Goal: Information Seeking & Learning: Learn about a topic

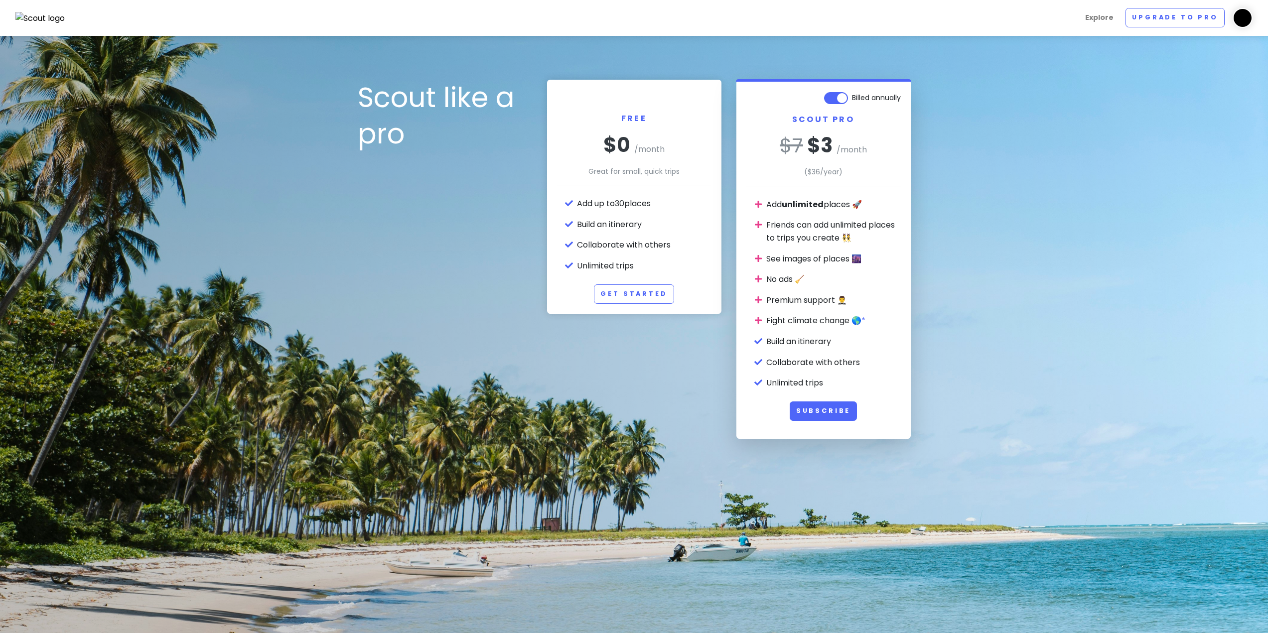
click at [53, 16] on img at bounding box center [40, 18] width 50 height 13
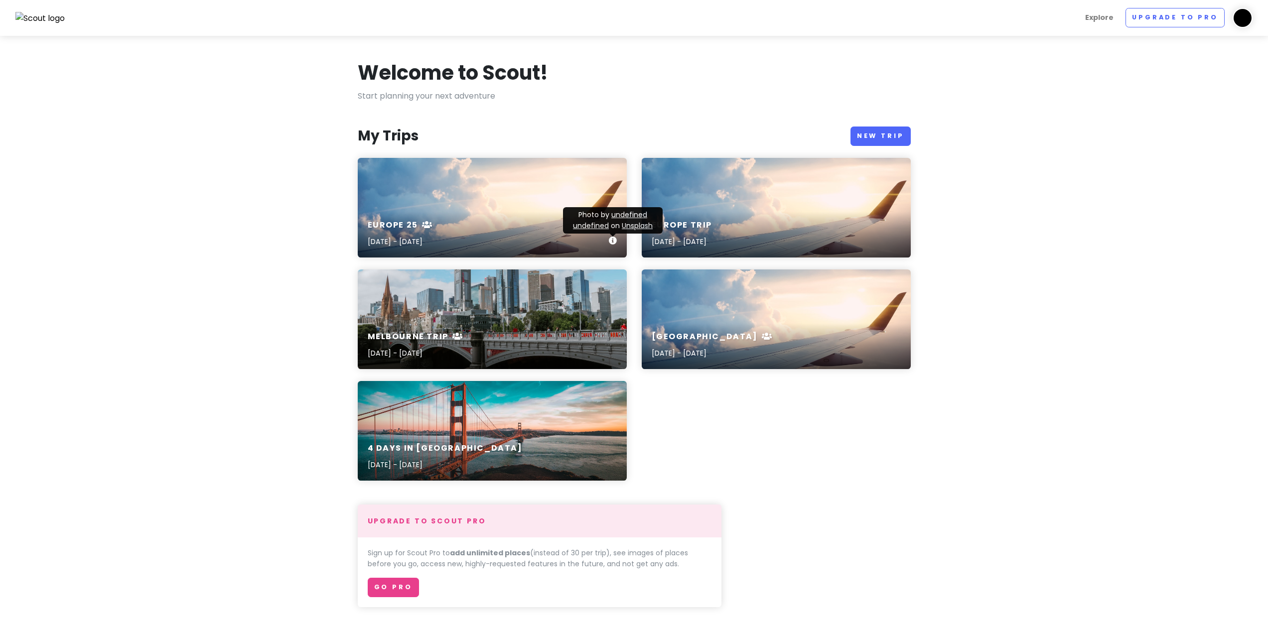
click at [490, 217] on div "Europe 25 [DATE] - [DATE]" at bounding box center [492, 233] width 269 height 47
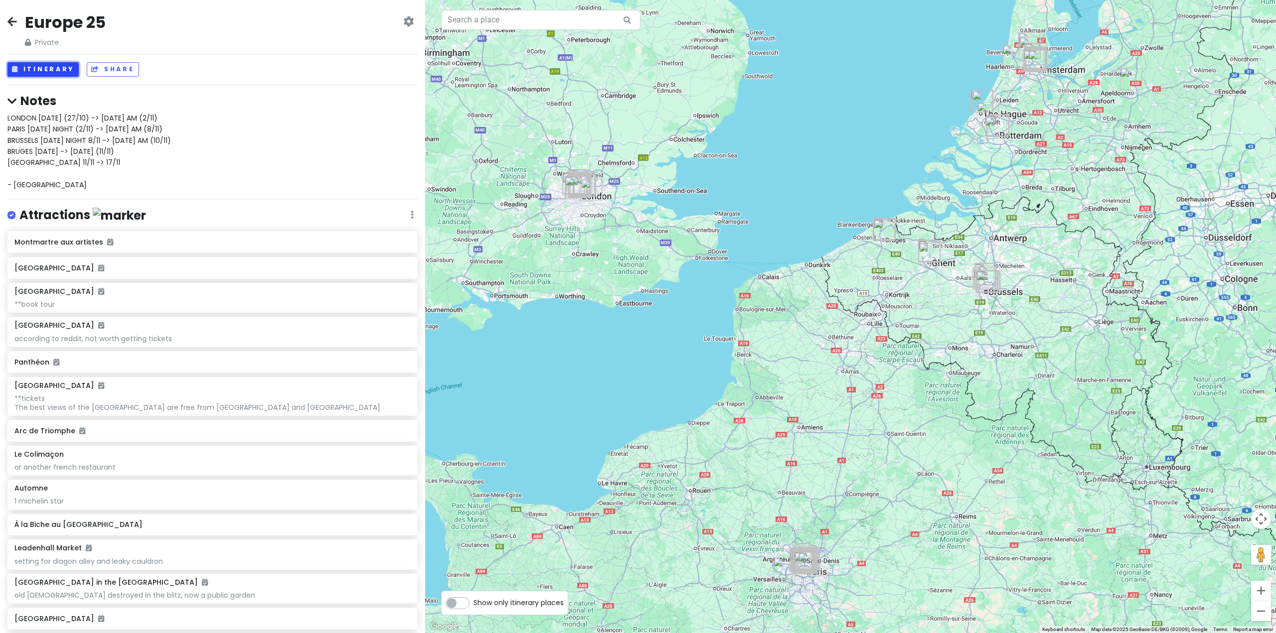
click at [56, 68] on button "Itinerary" at bounding box center [42, 69] width 71 height 14
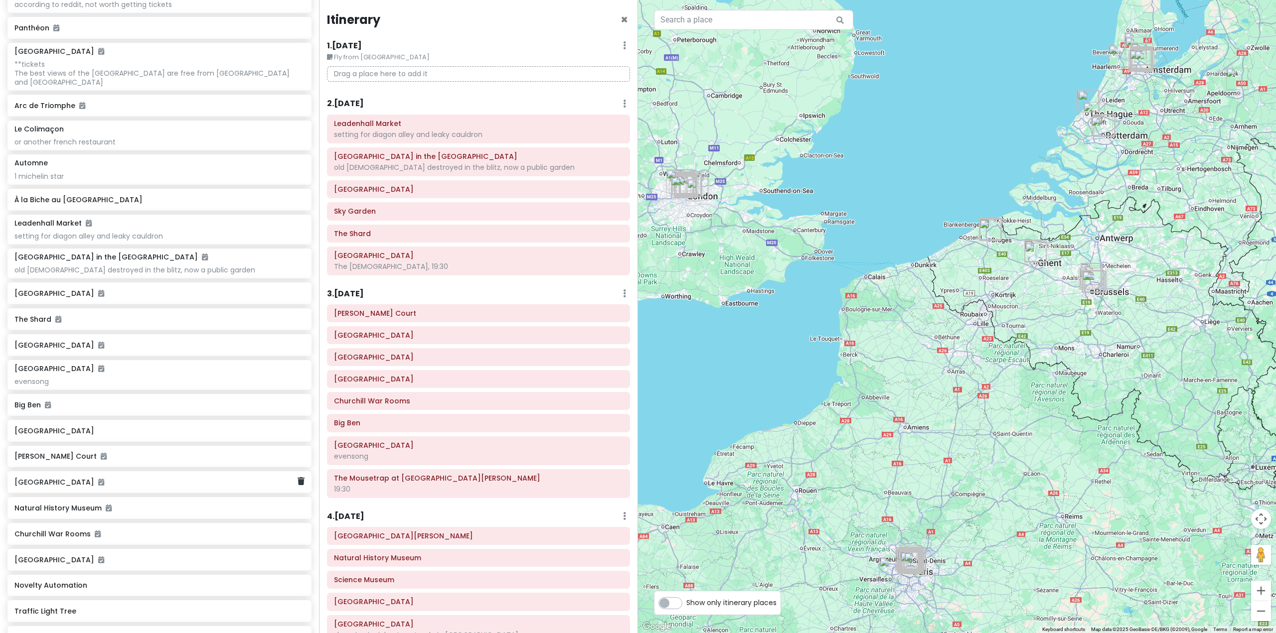
scroll to position [498, 0]
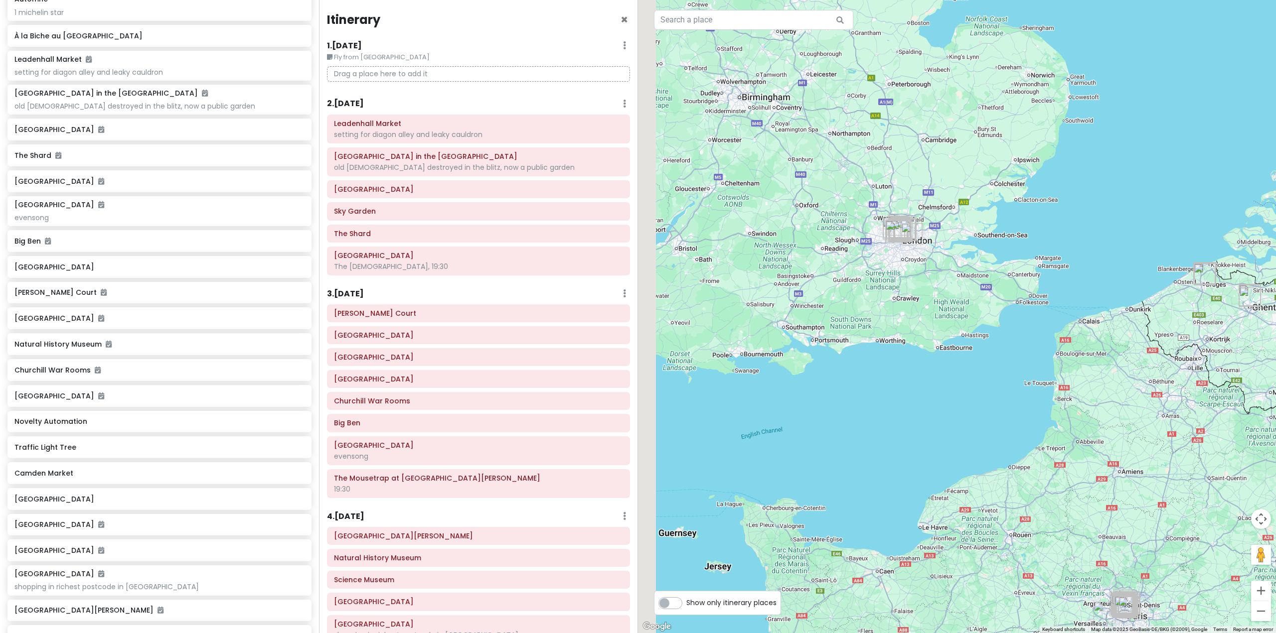
drag, startPoint x: 641, startPoint y: 285, endPoint x: 918, endPoint y: 344, distance: 283.4
click at [918, 344] on div at bounding box center [957, 316] width 638 height 633
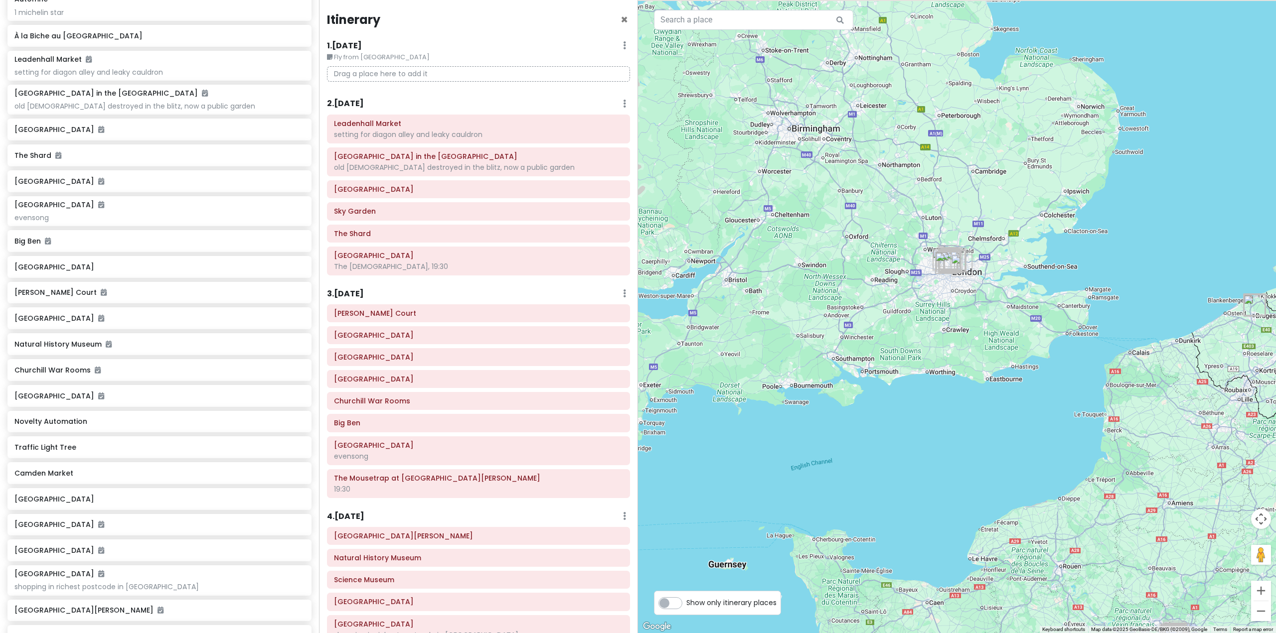
drag, startPoint x: 869, startPoint y: 307, endPoint x: 829, endPoint y: 314, distance: 41.0
click at [829, 314] on div at bounding box center [957, 316] width 638 height 633
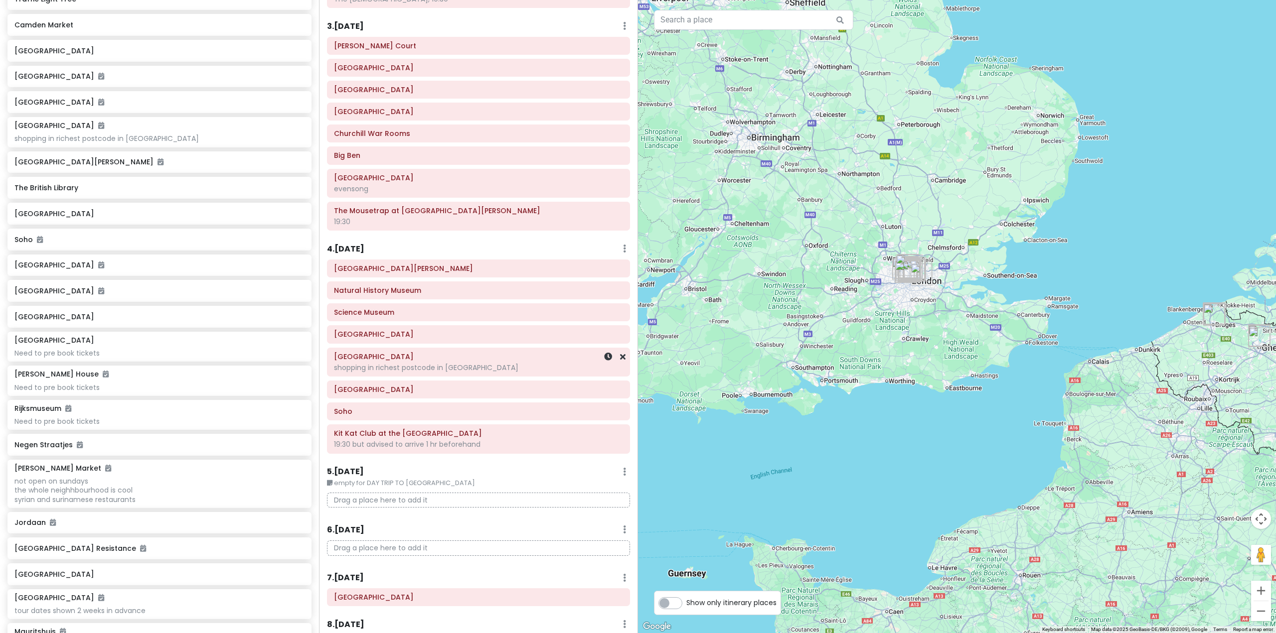
scroll to position [299, 0]
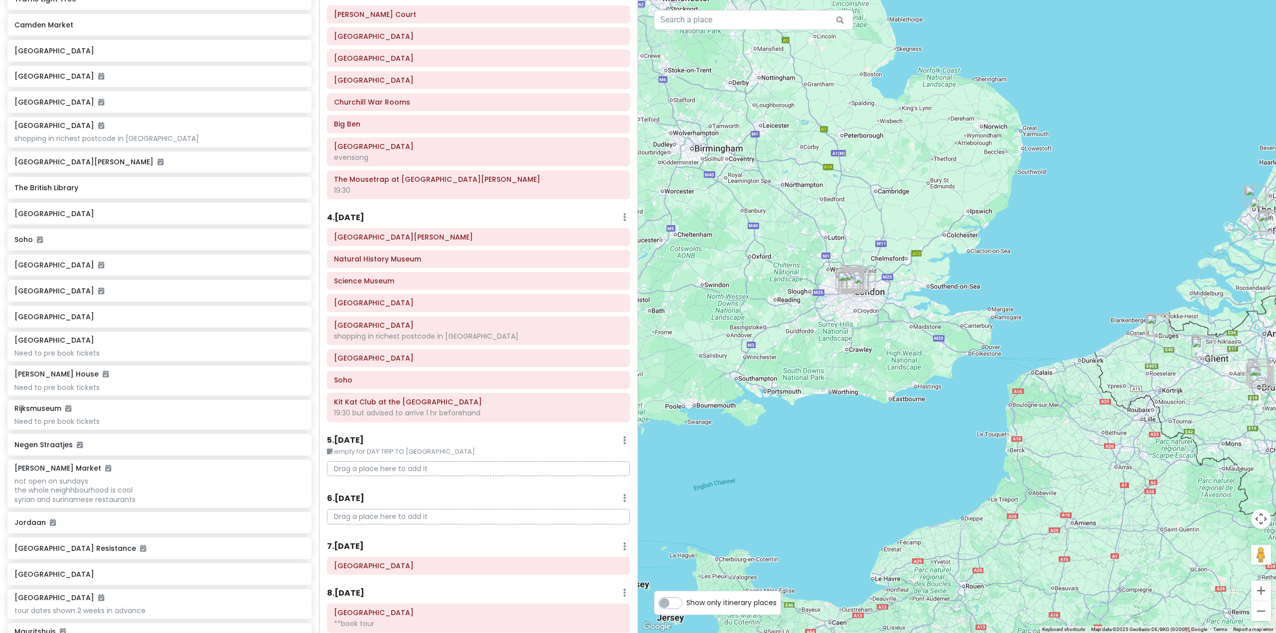
drag, startPoint x: 1008, startPoint y: 477, endPoint x: 940, endPoint y: 489, distance: 69.4
click at [942, 489] on div at bounding box center [957, 316] width 638 height 633
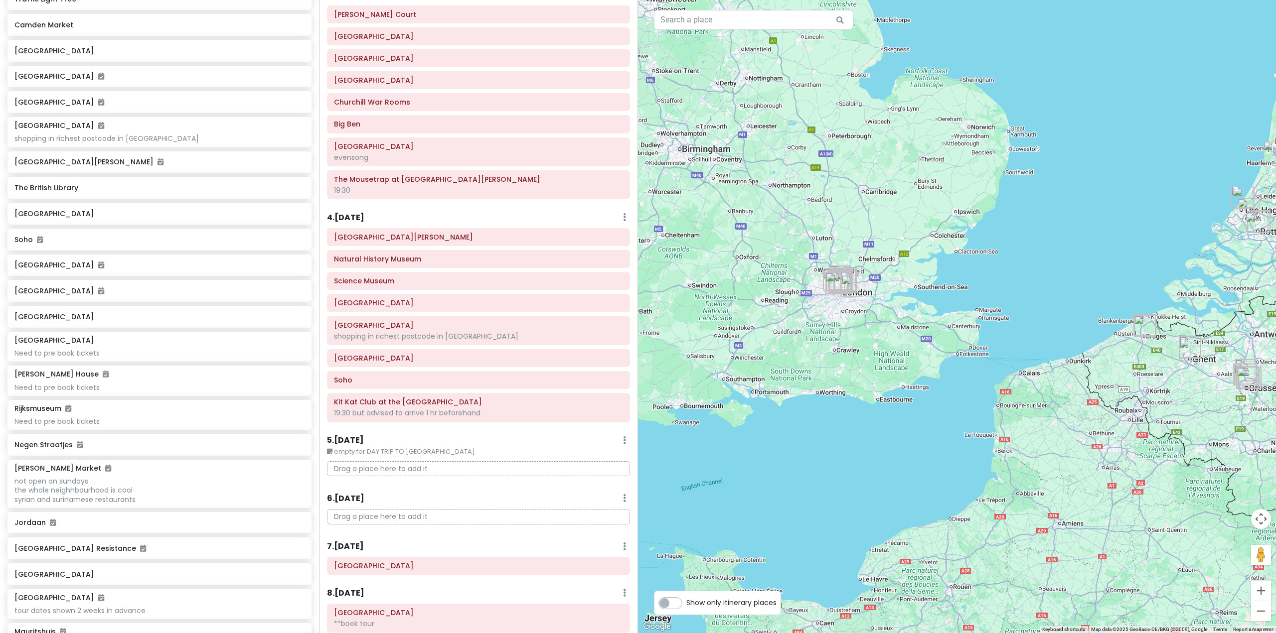
drag, startPoint x: 1024, startPoint y: 483, endPoint x: 1052, endPoint y: 489, distance: 29.1
click at [1052, 489] on div at bounding box center [957, 316] width 638 height 633
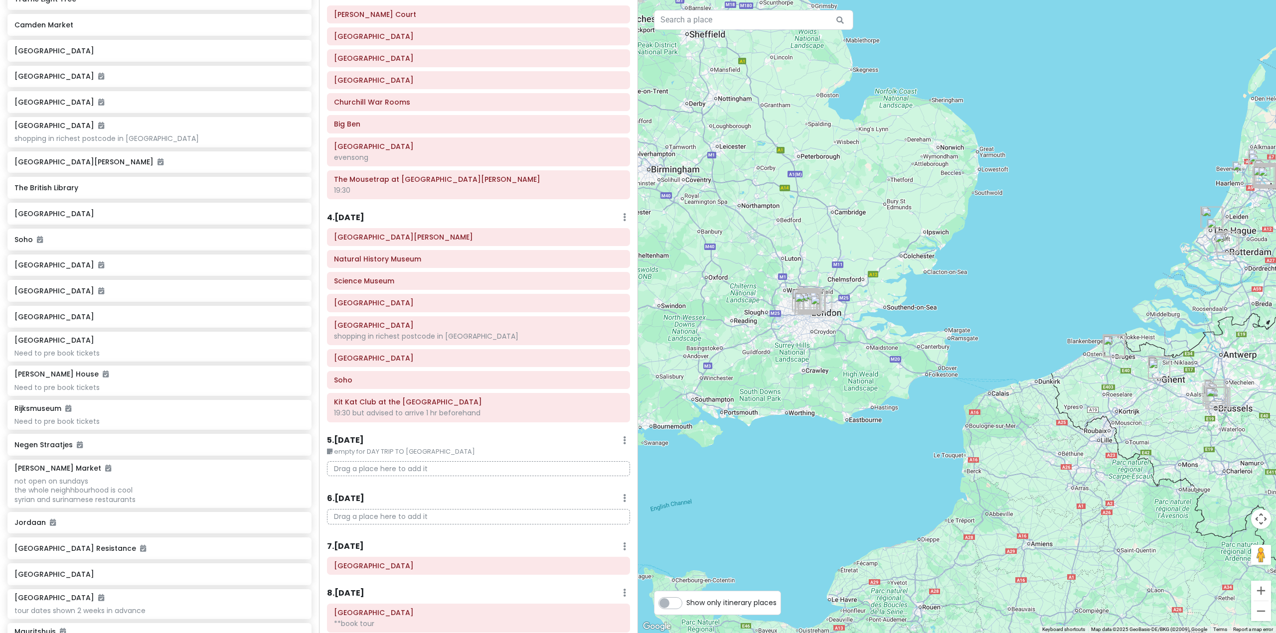
drag, startPoint x: 955, startPoint y: 480, endPoint x: 828, endPoint y: 459, distance: 128.2
click at [837, 463] on div at bounding box center [957, 316] width 638 height 633
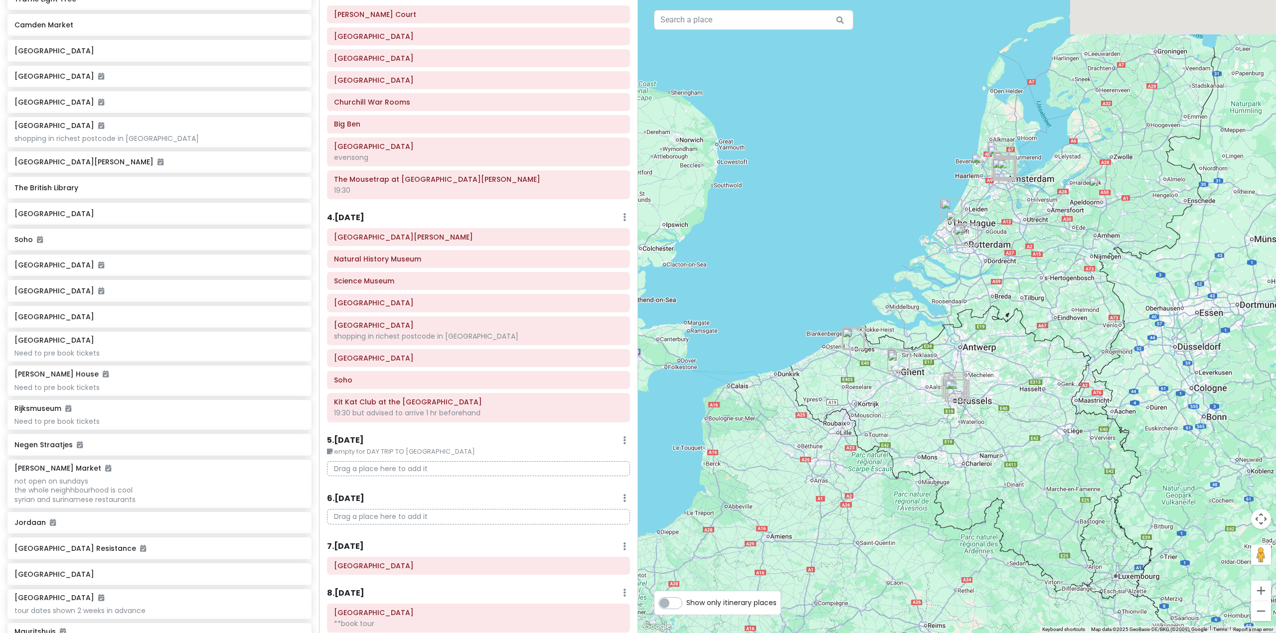
drag, startPoint x: 1002, startPoint y: 470, endPoint x: 1088, endPoint y: 509, distance: 95.0
click at [1088, 509] on div at bounding box center [957, 316] width 638 height 633
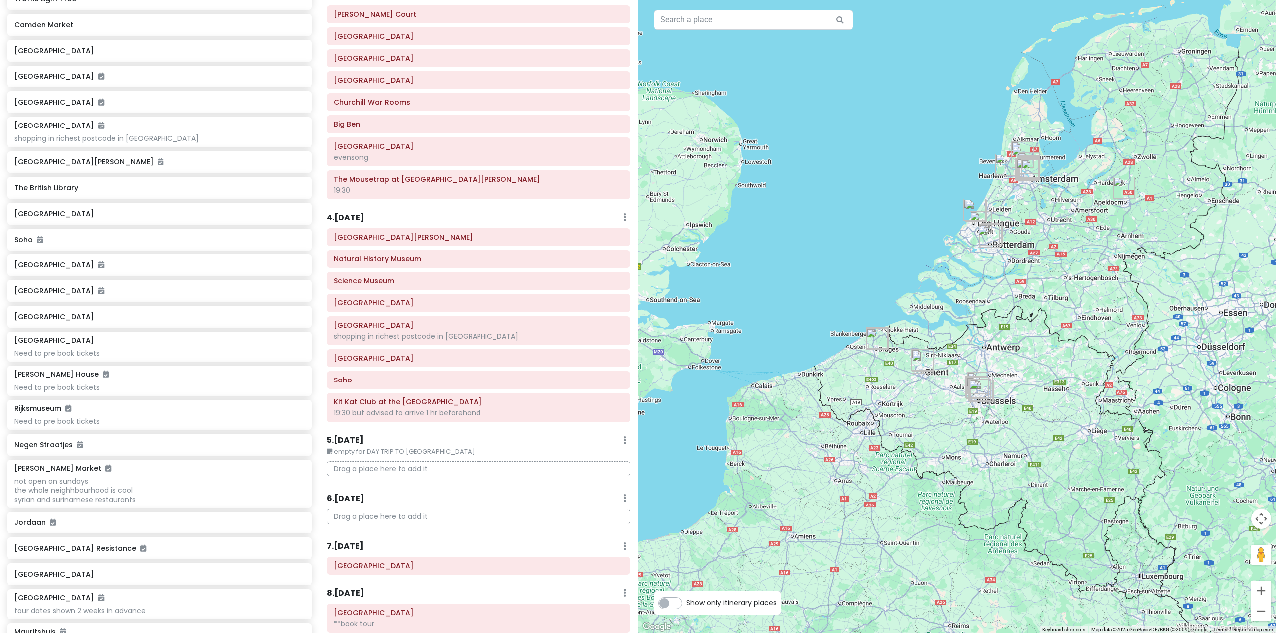
drag, startPoint x: 856, startPoint y: 507, endPoint x: 1096, endPoint y: 513, distance: 240.8
click at [1096, 513] on div at bounding box center [957, 316] width 638 height 633
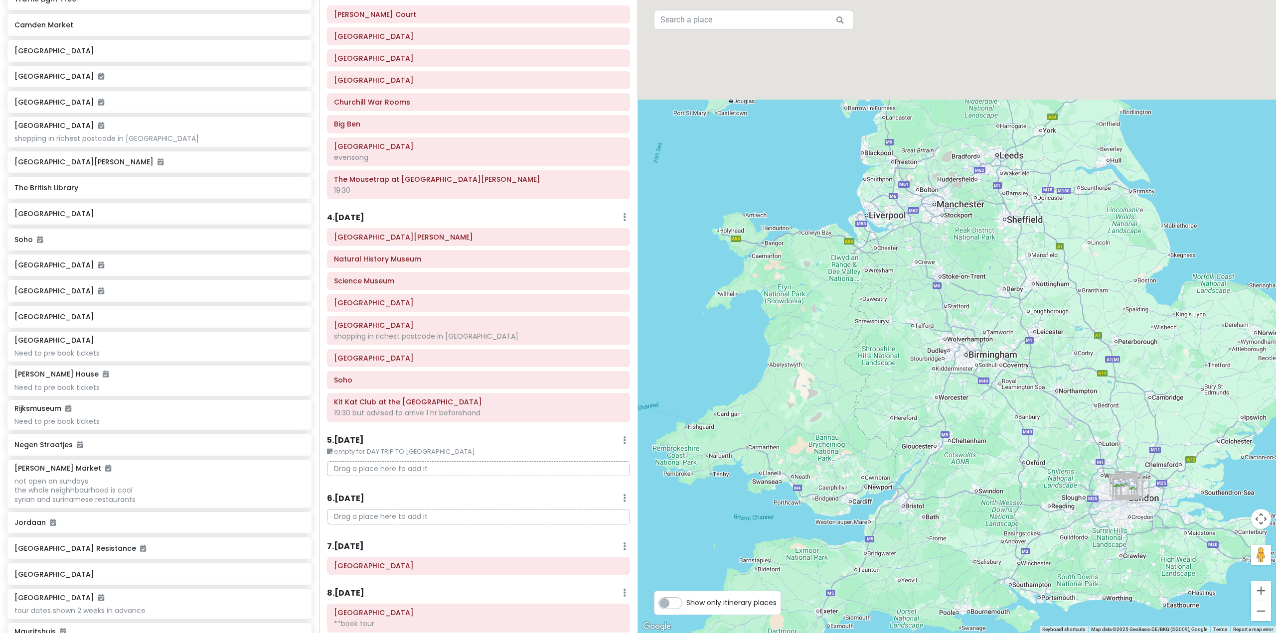
drag, startPoint x: 909, startPoint y: 251, endPoint x: 916, endPoint y: 393, distance: 142.2
click at [918, 449] on div at bounding box center [957, 316] width 638 height 633
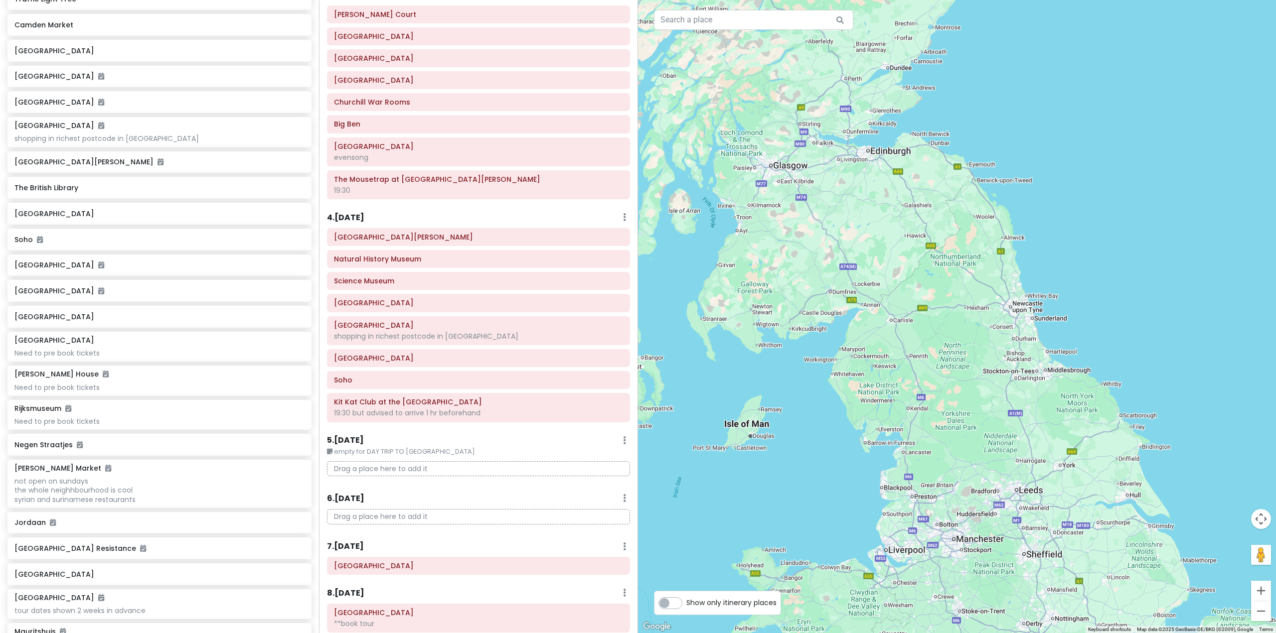
drag, startPoint x: 988, startPoint y: 388, endPoint x: 1022, endPoint y: 443, distance: 64.2
click at [1024, 445] on div at bounding box center [957, 316] width 638 height 633
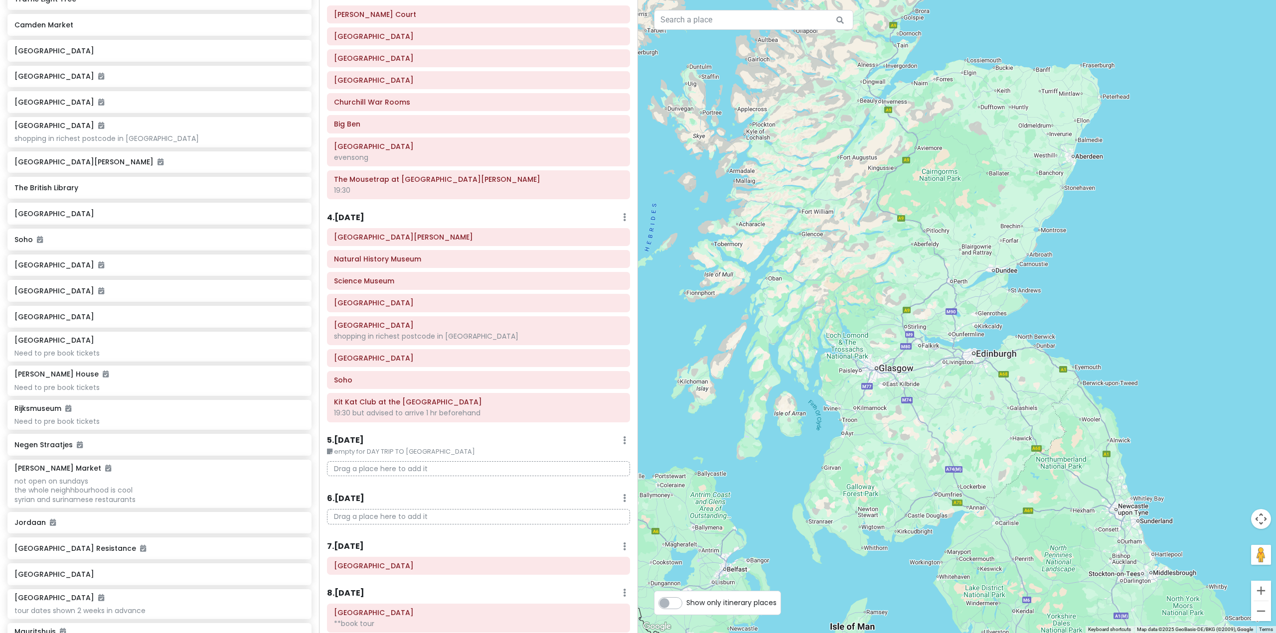
drag, startPoint x: 983, startPoint y: 365, endPoint x: 990, endPoint y: 395, distance: 31.2
click at [991, 395] on div at bounding box center [957, 316] width 638 height 633
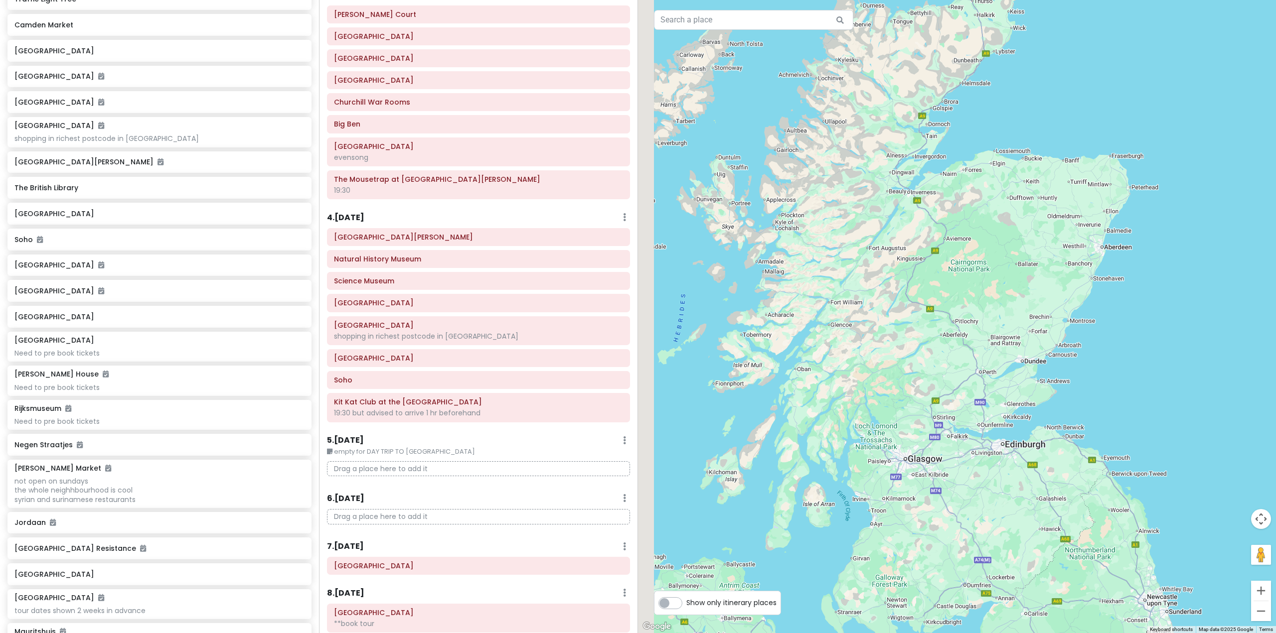
drag, startPoint x: 1001, startPoint y: 425, endPoint x: 1007, endPoint y: 442, distance: 18.0
click at [1007, 442] on div at bounding box center [957, 316] width 638 height 633
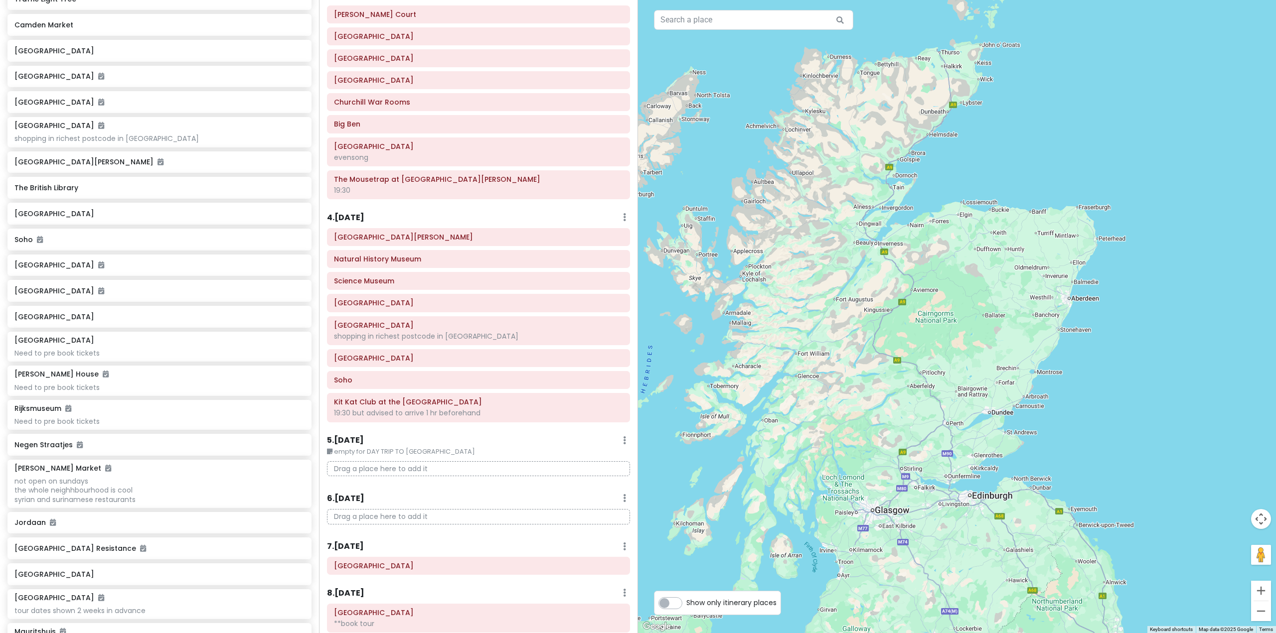
drag, startPoint x: 953, startPoint y: 245, endPoint x: 915, endPoint y: 293, distance: 61.1
click at [915, 293] on div at bounding box center [957, 316] width 638 height 633
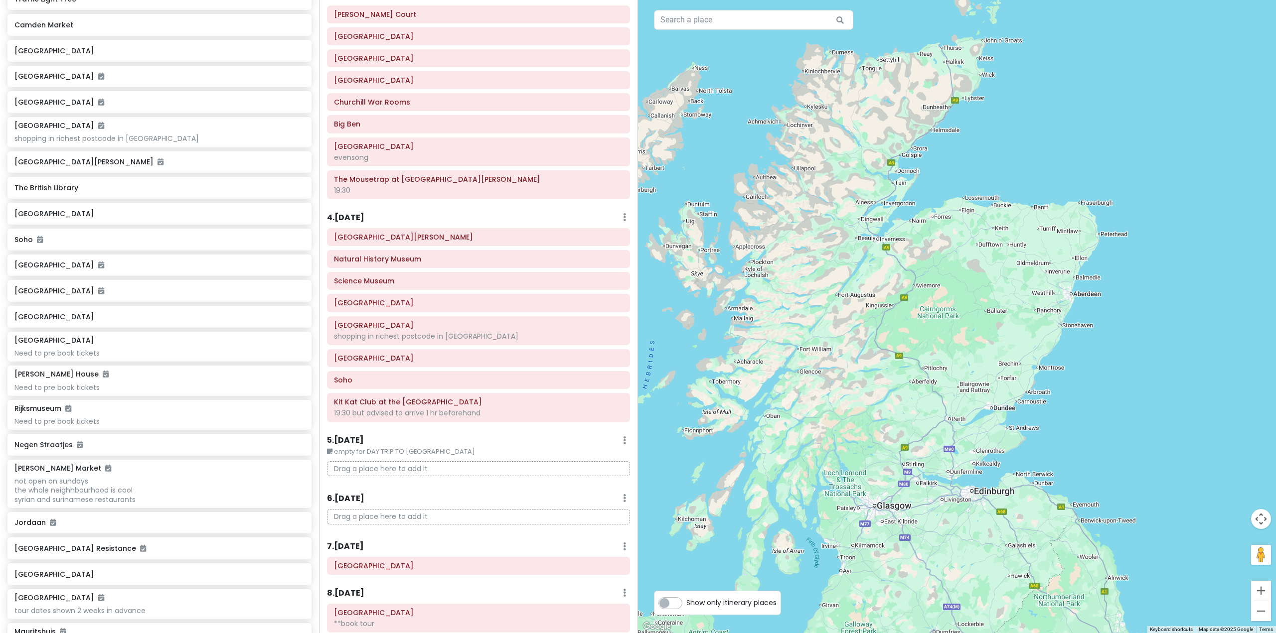
drag, startPoint x: 968, startPoint y: 353, endPoint x: 973, endPoint y: 343, distance: 11.8
click at [973, 343] on div at bounding box center [957, 316] width 638 height 633
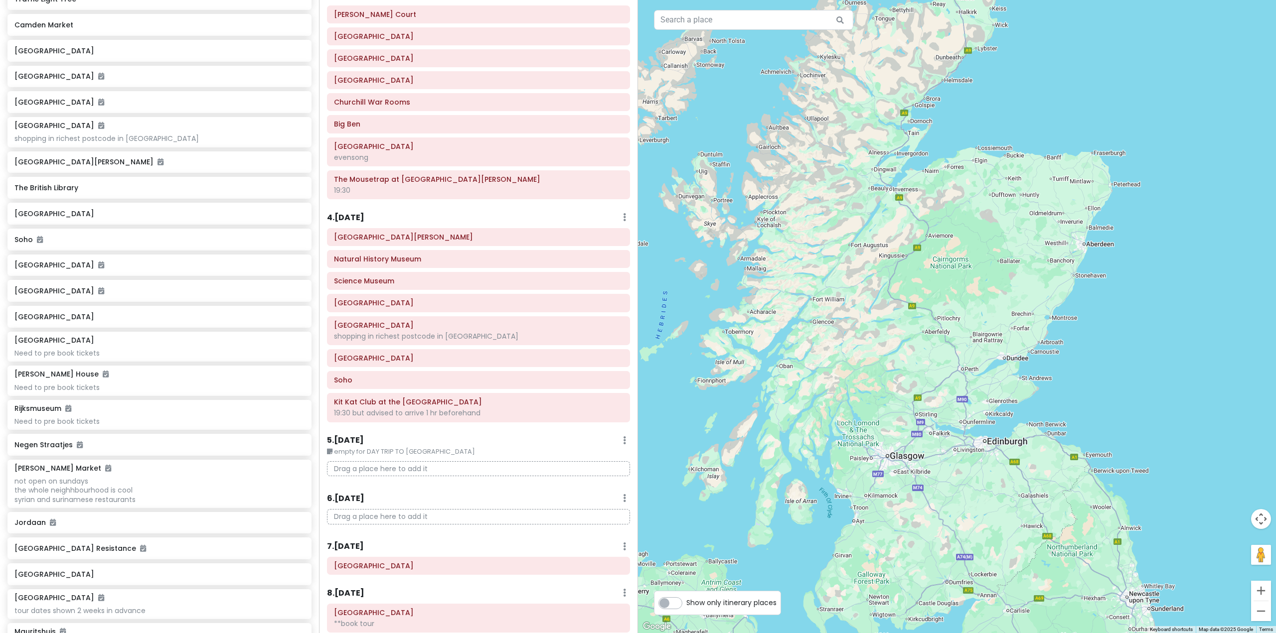
drag, startPoint x: 946, startPoint y: 563, endPoint x: 965, endPoint y: 497, distance: 68.9
click at [965, 497] on div at bounding box center [957, 316] width 638 height 633
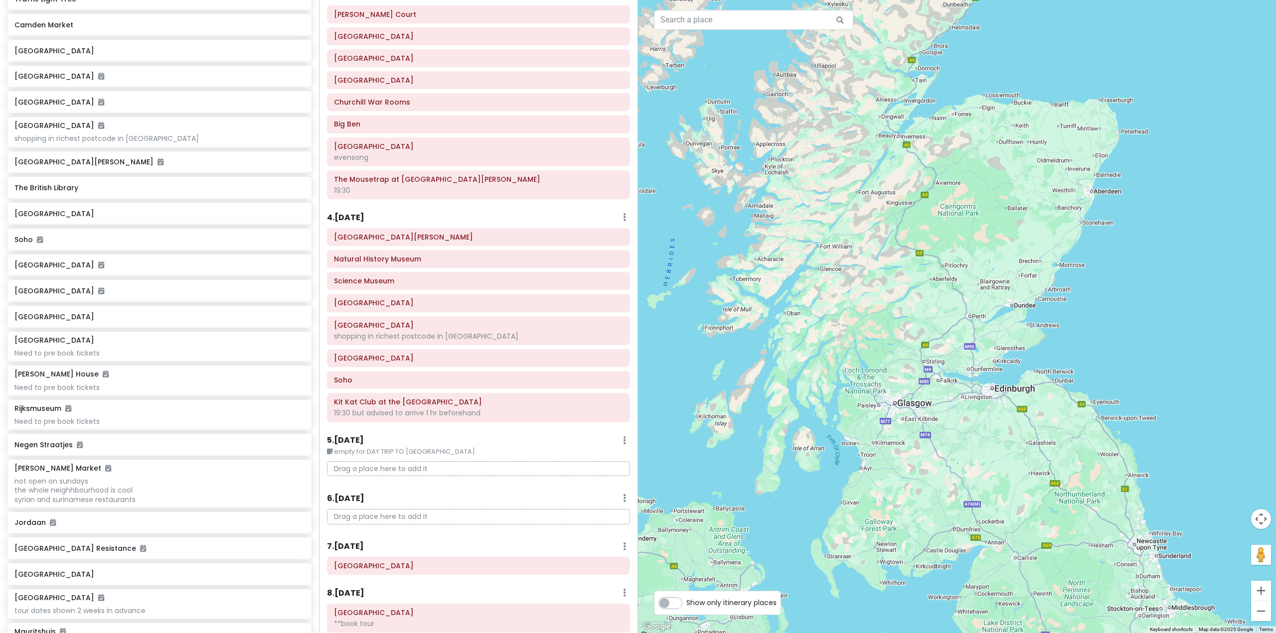
drag, startPoint x: 990, startPoint y: 486, endPoint x: 987, endPoint y: 452, distance: 33.5
click at [987, 452] on div at bounding box center [957, 316] width 638 height 633
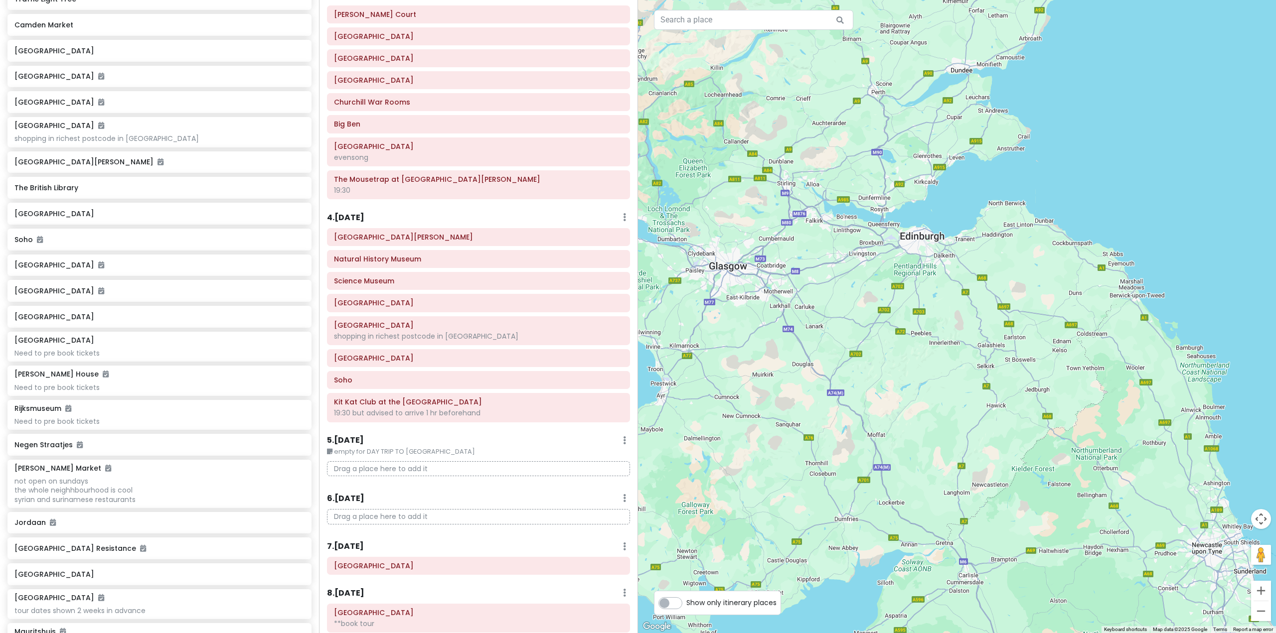
drag, startPoint x: 1055, startPoint y: 441, endPoint x: 993, endPoint y: 411, distance: 69.3
click at [993, 411] on div at bounding box center [957, 316] width 638 height 633
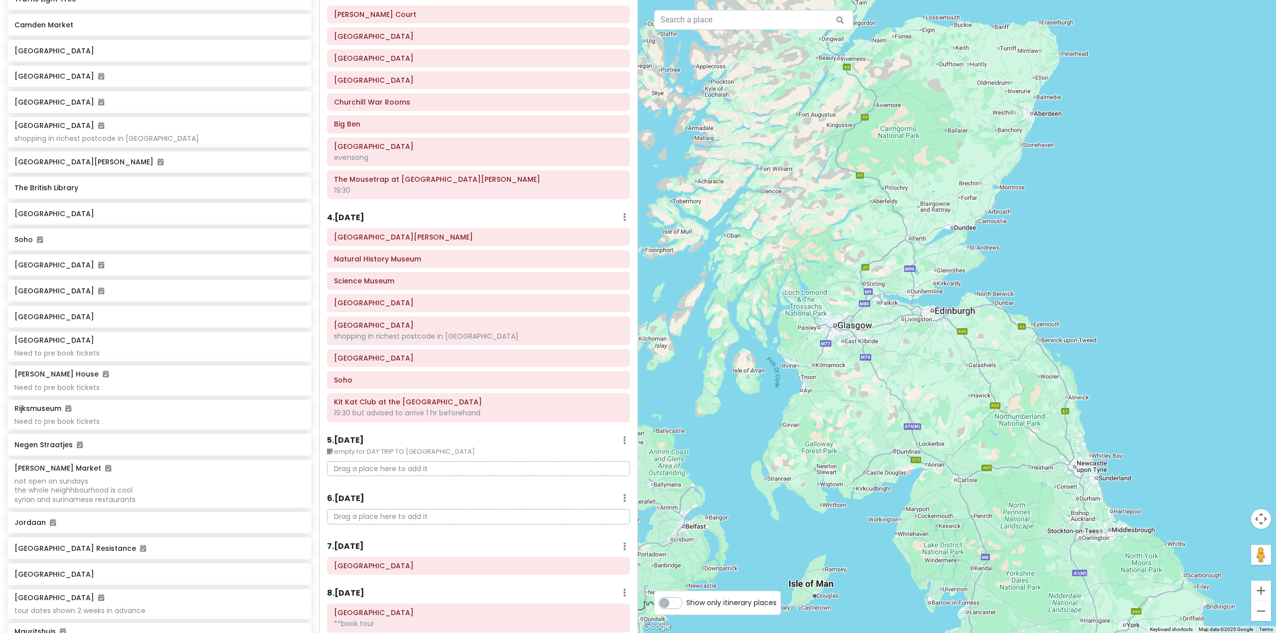
drag, startPoint x: 989, startPoint y: 514, endPoint x: 987, endPoint y: 416, distance: 97.7
click at [987, 427] on div at bounding box center [957, 316] width 638 height 633
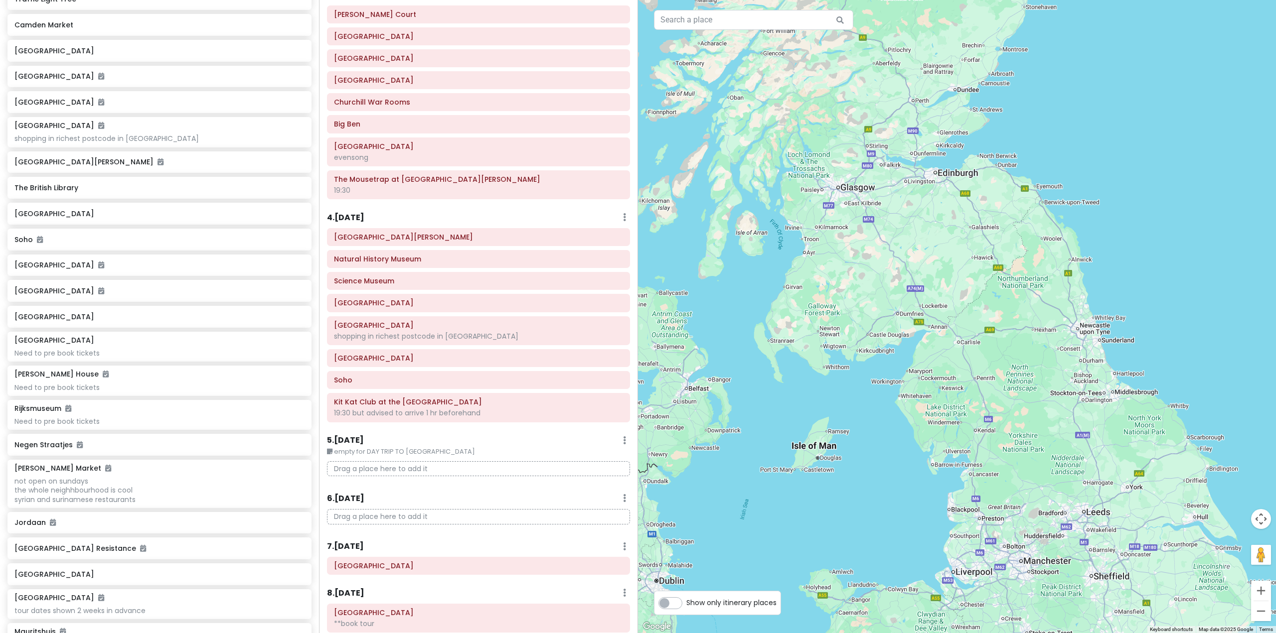
drag, startPoint x: 959, startPoint y: 254, endPoint x: 951, endPoint y: 434, distance: 180.1
click at [955, 425] on div at bounding box center [957, 316] width 638 height 633
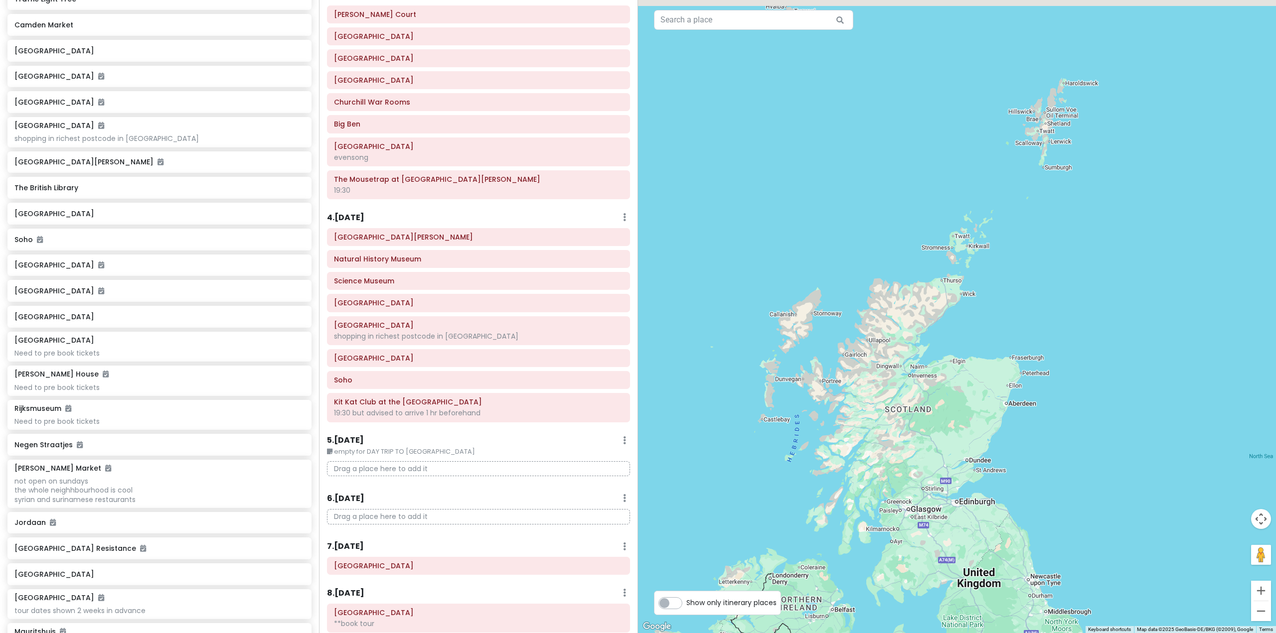
drag, startPoint x: 991, startPoint y: 301, endPoint x: 1007, endPoint y: 347, distance: 48.7
click at [1000, 360] on div at bounding box center [957, 316] width 638 height 633
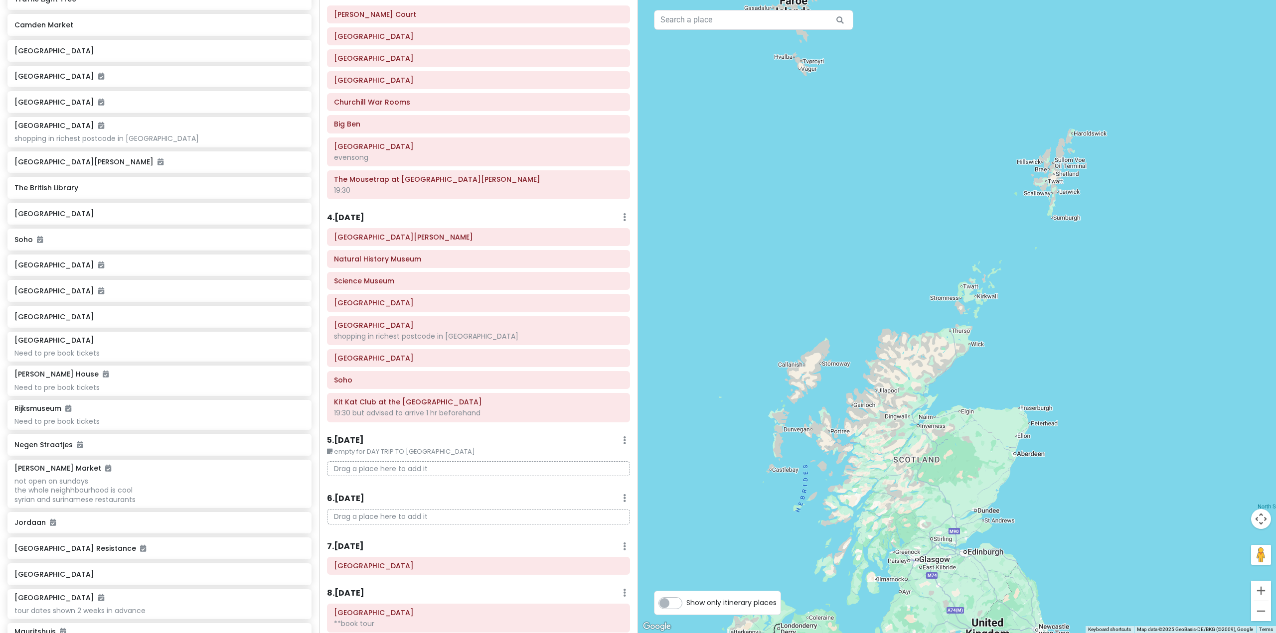
drag, startPoint x: 1045, startPoint y: 353, endPoint x: 1057, endPoint y: 365, distance: 16.9
click at [1057, 365] on div at bounding box center [957, 316] width 638 height 633
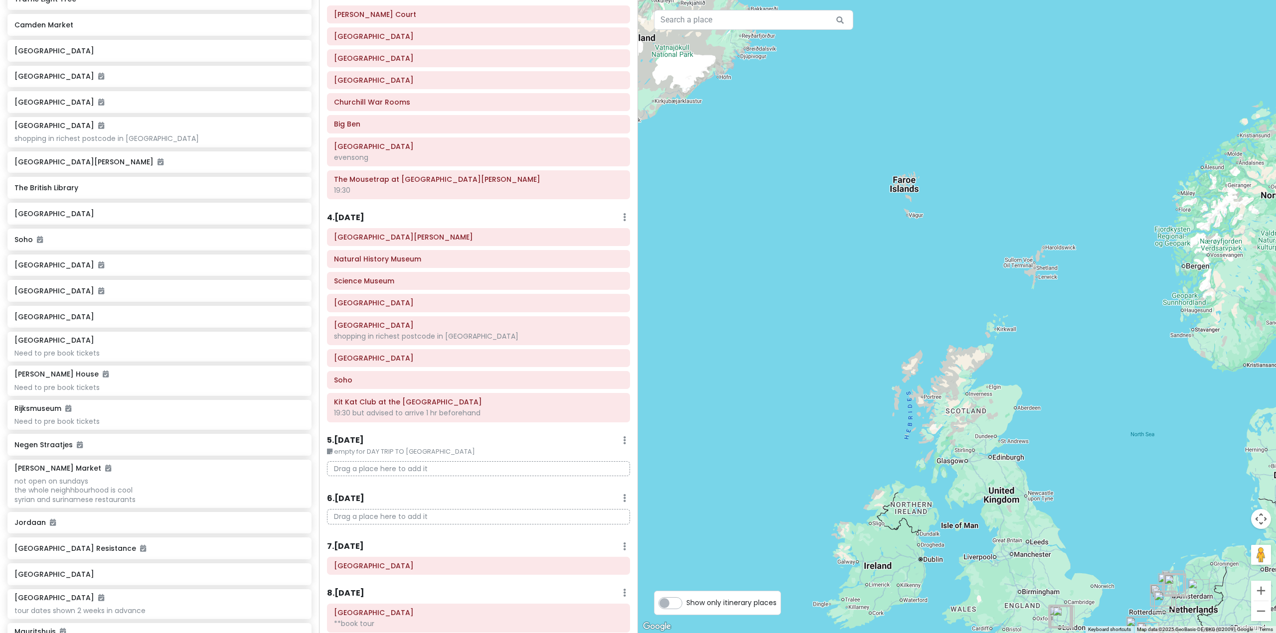
drag, startPoint x: 1047, startPoint y: 396, endPoint x: 1015, endPoint y: 351, distance: 54.9
click at [1016, 352] on div at bounding box center [957, 316] width 638 height 633
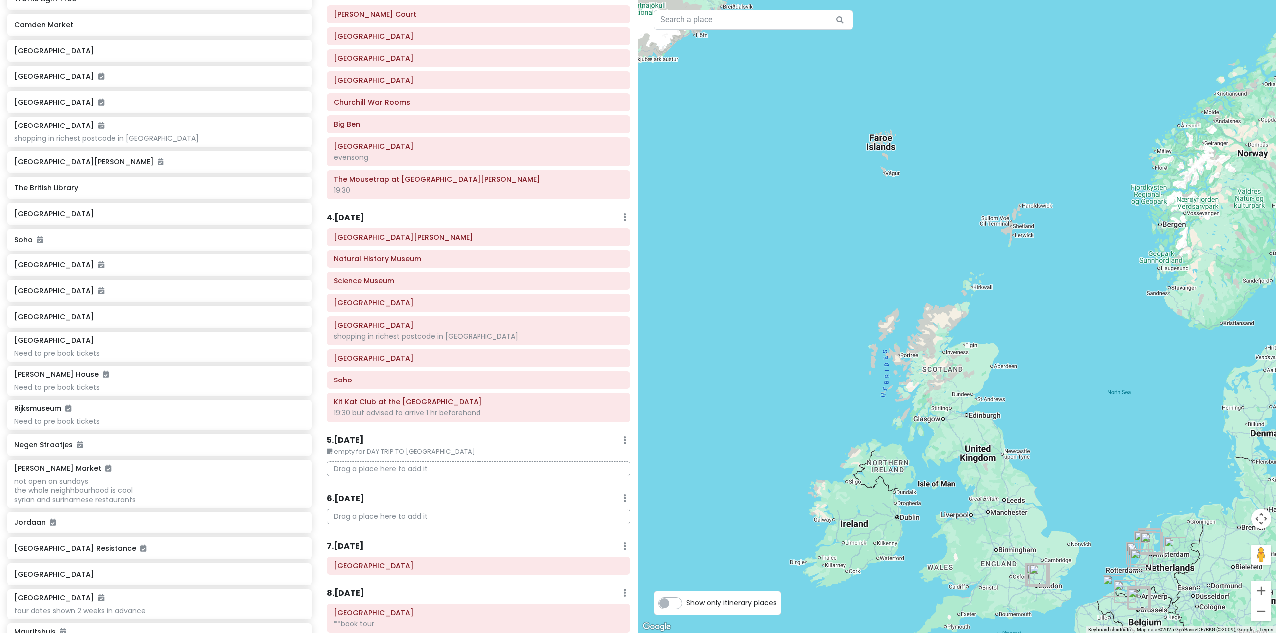
drag, startPoint x: 1002, startPoint y: 430, endPoint x: 989, endPoint y: 340, distance: 91.1
click at [990, 341] on div at bounding box center [957, 316] width 638 height 633
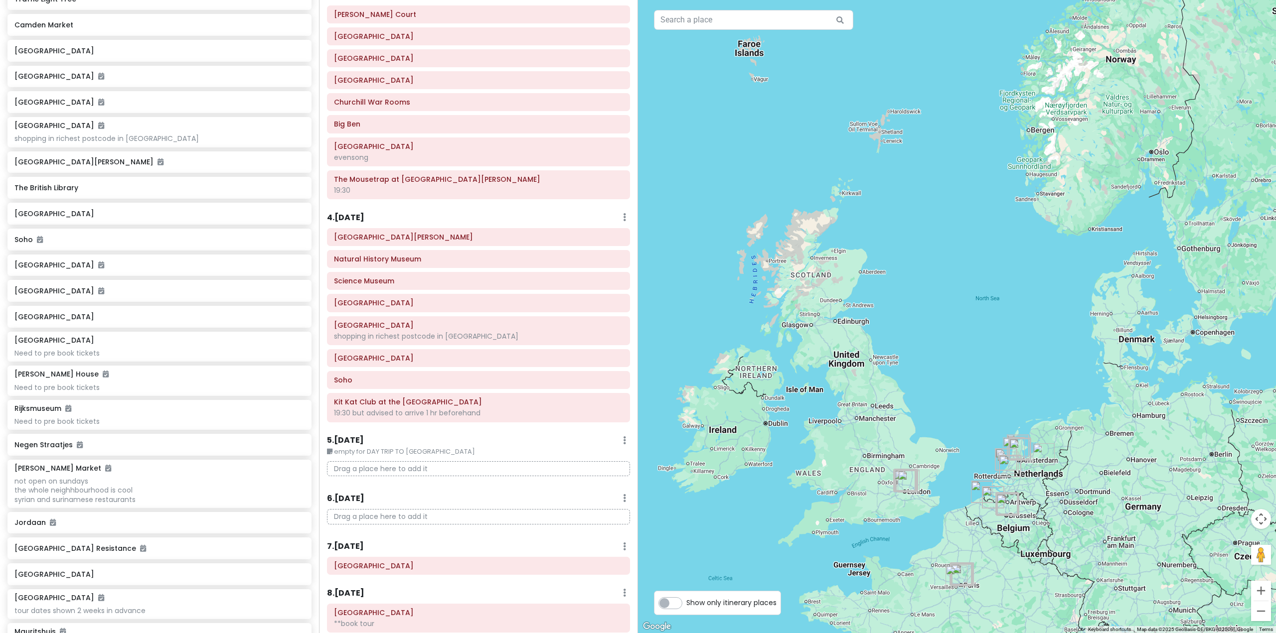
drag, startPoint x: 1103, startPoint y: 374, endPoint x: 940, endPoint y: 382, distance: 163.6
click at [941, 382] on div at bounding box center [957, 316] width 638 height 633
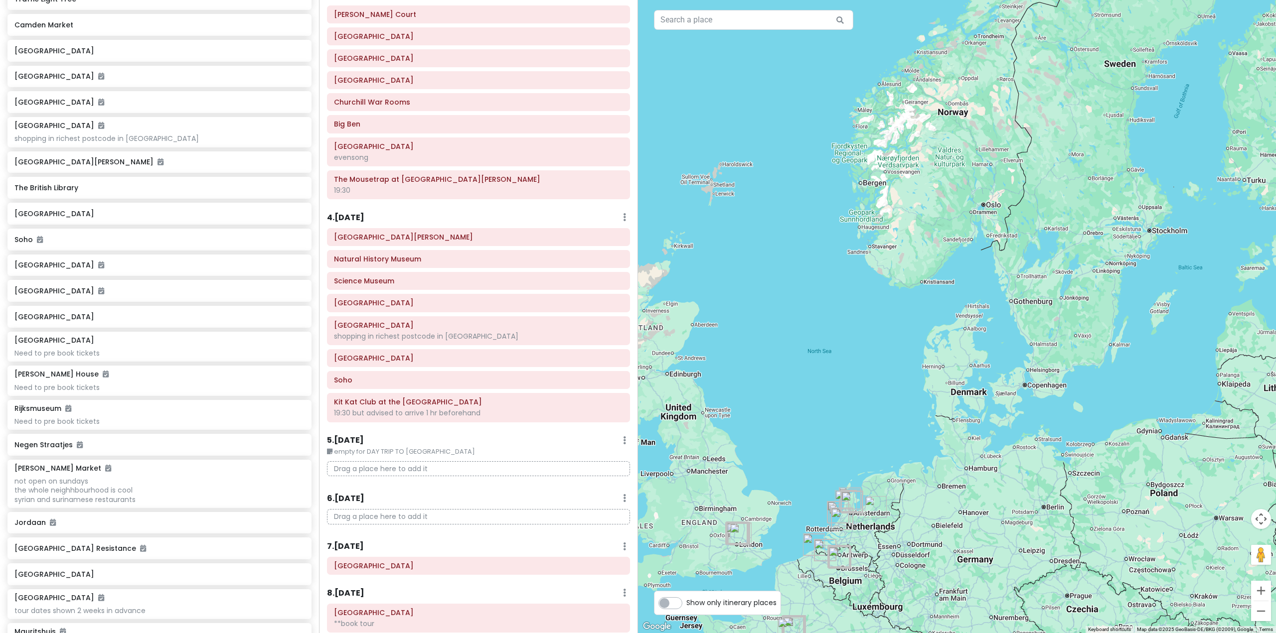
drag, startPoint x: 1089, startPoint y: 330, endPoint x: 1055, endPoint y: 429, distance: 104.8
click at [1067, 418] on div at bounding box center [957, 316] width 638 height 633
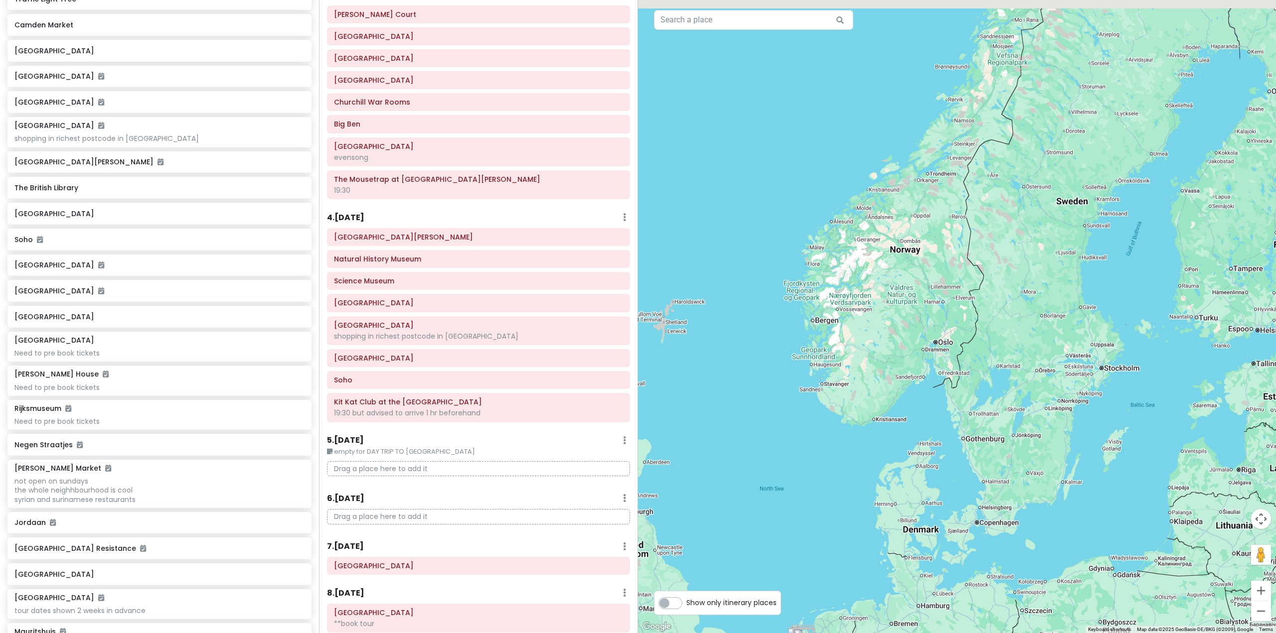
drag, startPoint x: 1088, startPoint y: 391, endPoint x: 1054, endPoint y: 435, distance: 55.5
click at [1062, 434] on div at bounding box center [957, 316] width 638 height 633
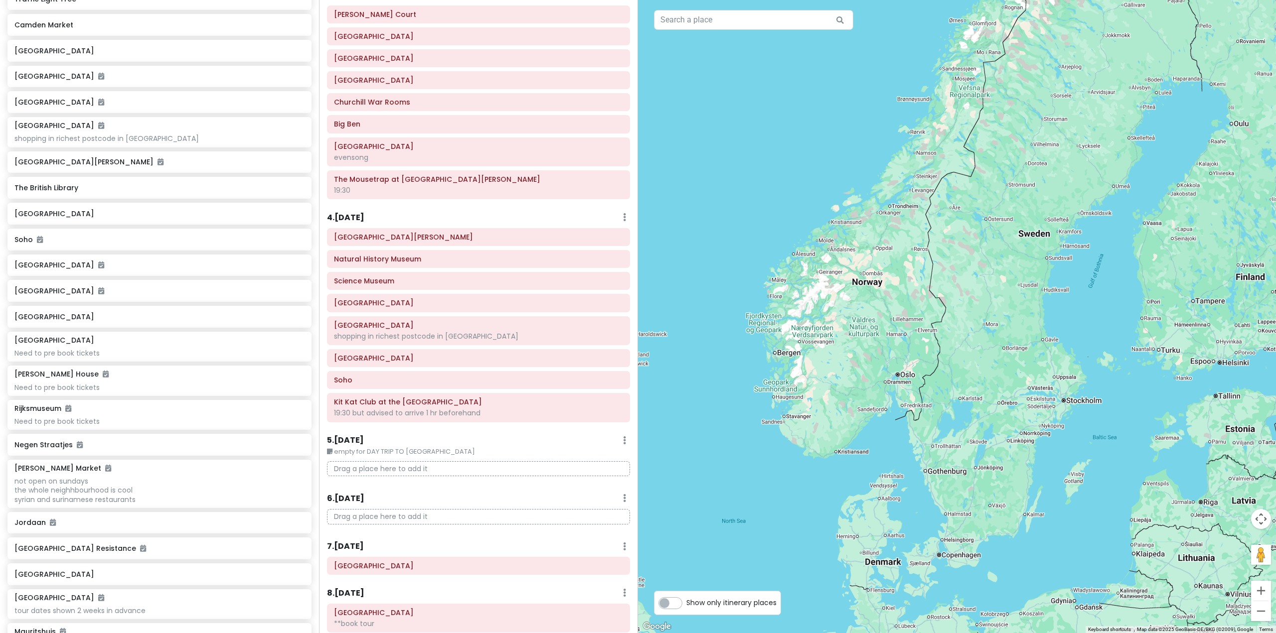
drag, startPoint x: 1122, startPoint y: 433, endPoint x: 1139, endPoint y: 383, distance: 52.9
click at [1135, 394] on div at bounding box center [957, 316] width 638 height 633
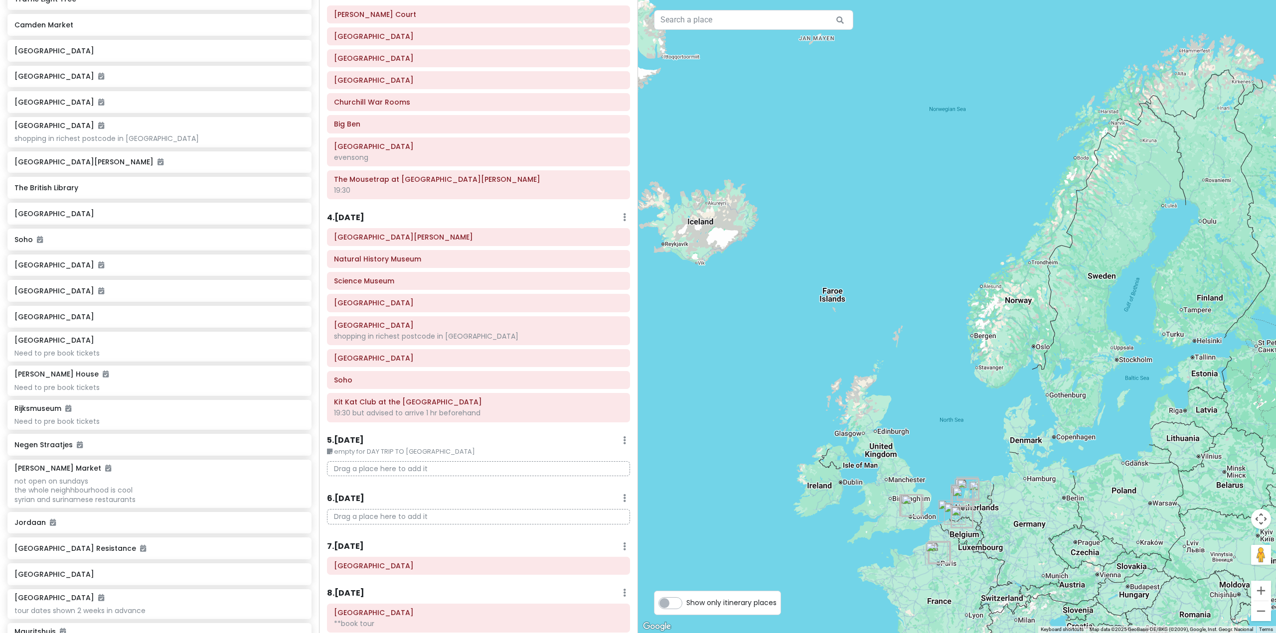
drag, startPoint x: 1028, startPoint y: 499, endPoint x: 1068, endPoint y: 467, distance: 51.1
click at [1068, 468] on div at bounding box center [957, 316] width 638 height 633
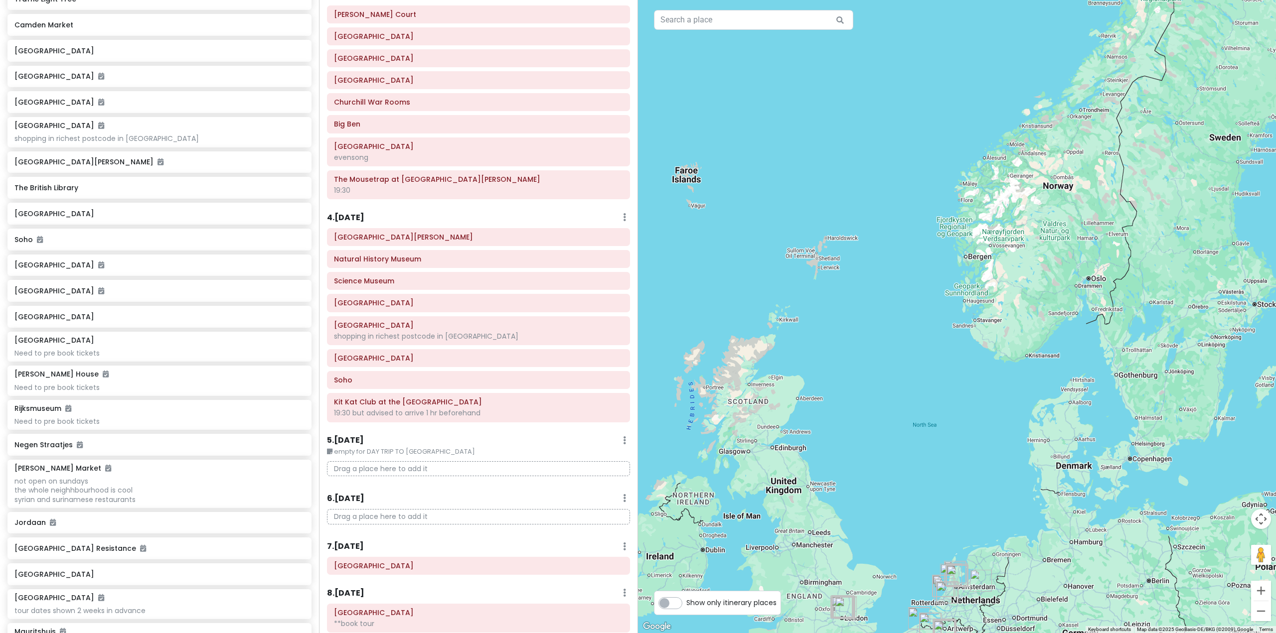
drag, startPoint x: 962, startPoint y: 436, endPoint x: 1015, endPoint y: 539, distance: 116.1
click at [1015, 539] on div at bounding box center [957, 316] width 638 height 633
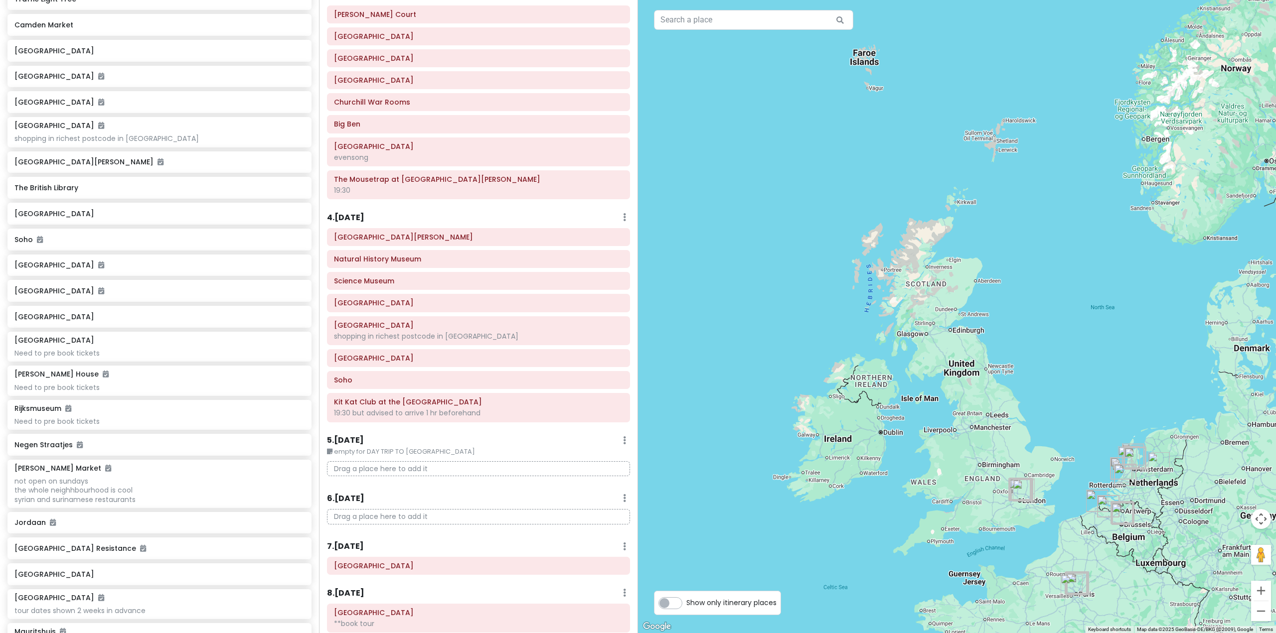
drag, startPoint x: 838, startPoint y: 524, endPoint x: 1011, endPoint y: 391, distance: 217.9
click at [1011, 391] on div at bounding box center [957, 316] width 638 height 633
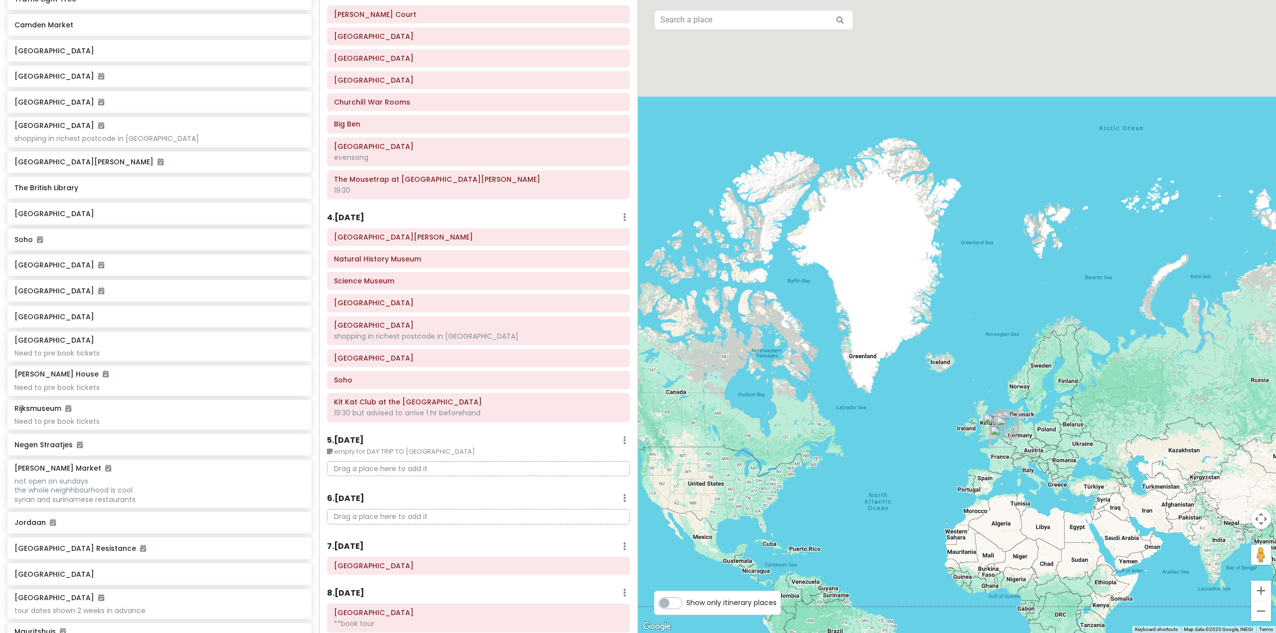
drag, startPoint x: 918, startPoint y: 492, endPoint x: 971, endPoint y: 463, distance: 60.6
click at [971, 463] on div at bounding box center [957, 316] width 638 height 633
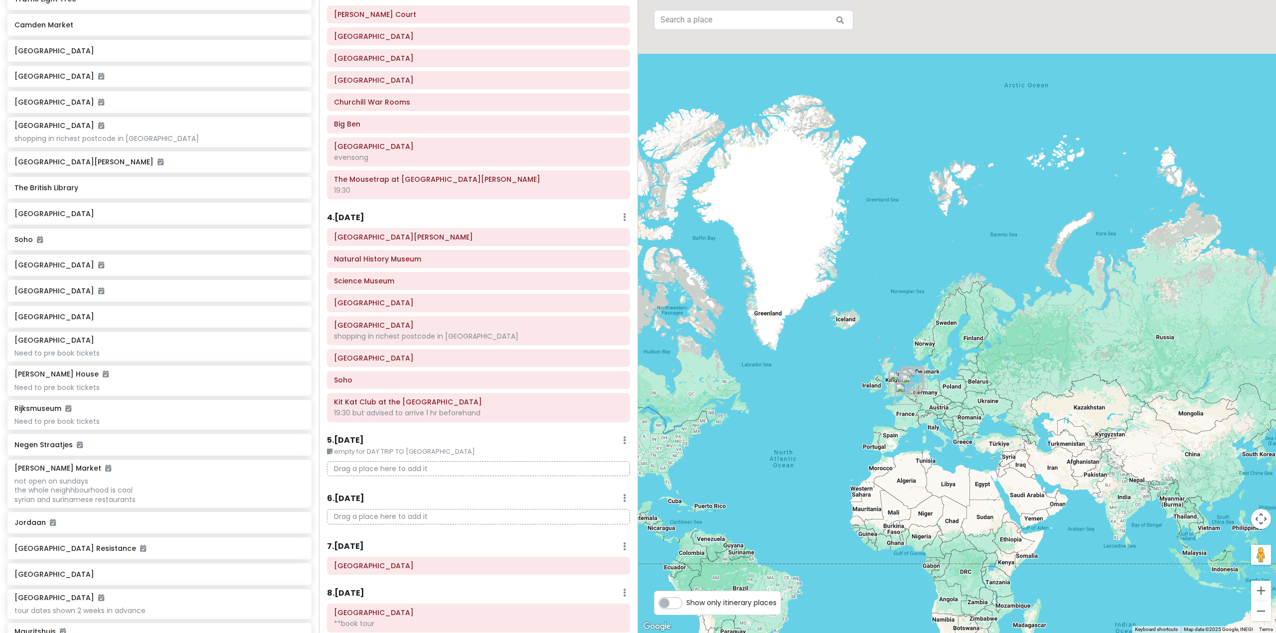
drag, startPoint x: 1011, startPoint y: 470, endPoint x: 912, endPoint y: 437, distance: 104.6
click at [912, 437] on div at bounding box center [957, 316] width 638 height 633
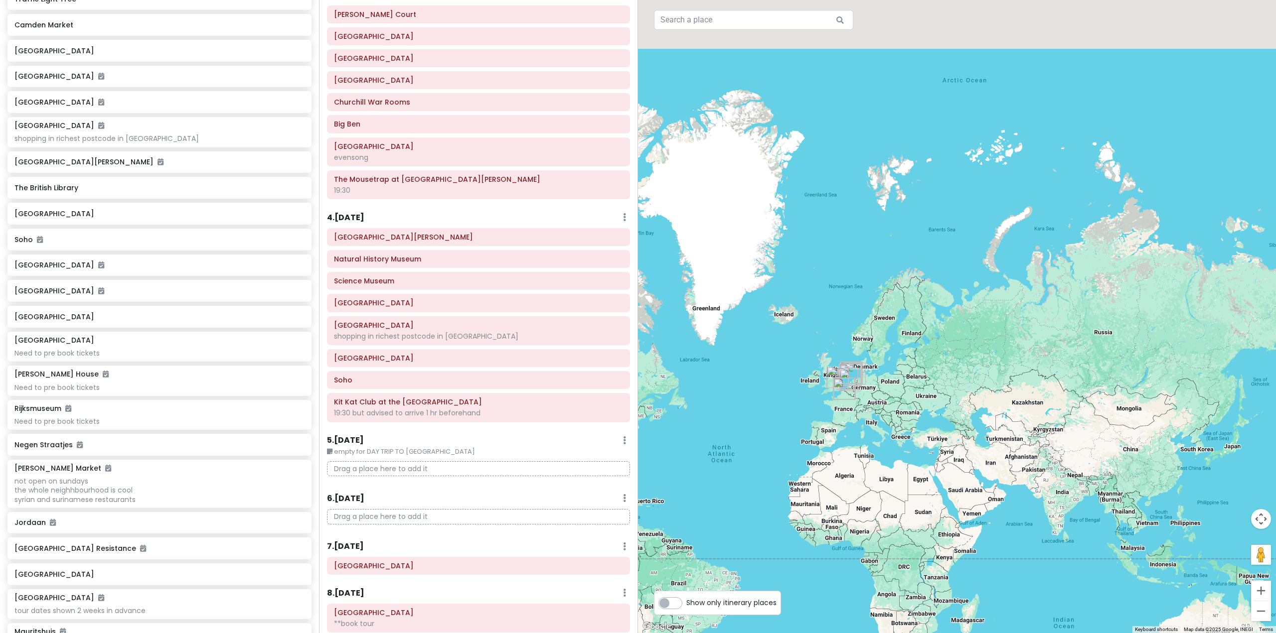
drag, startPoint x: 1069, startPoint y: 376, endPoint x: 986, endPoint y: 359, distance: 85.4
click at [986, 354] on div at bounding box center [957, 316] width 638 height 633
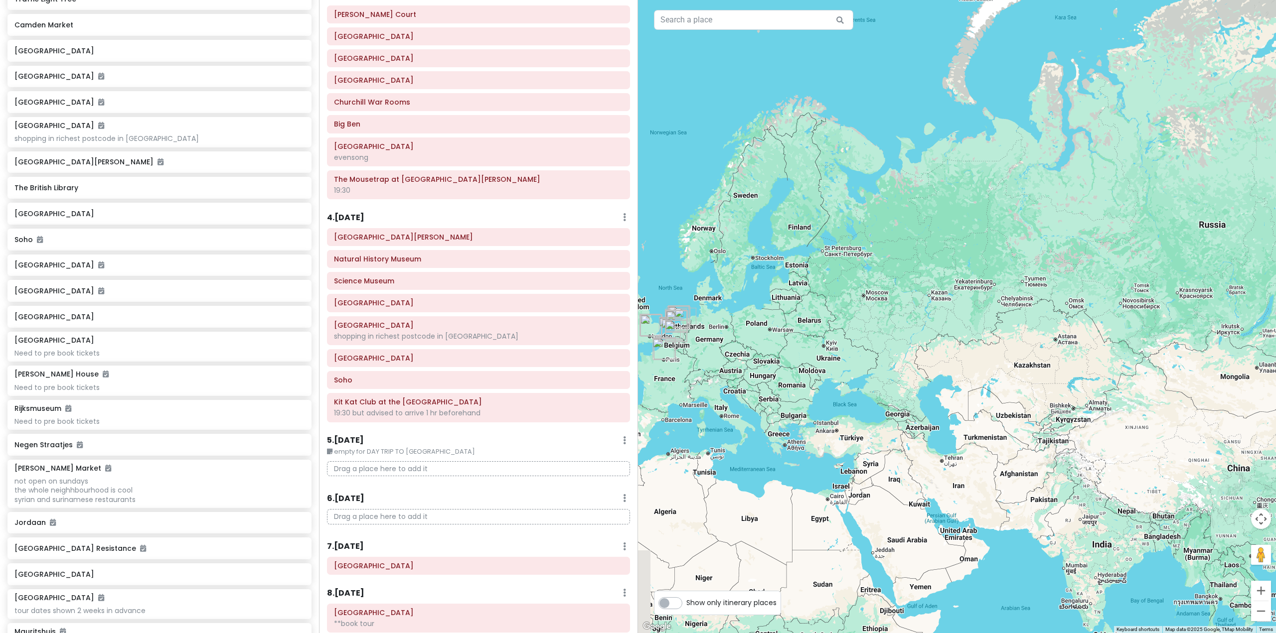
drag, startPoint x: 915, startPoint y: 454, endPoint x: 1031, endPoint y: 464, distance: 115.6
click at [1031, 464] on div at bounding box center [957, 316] width 638 height 633
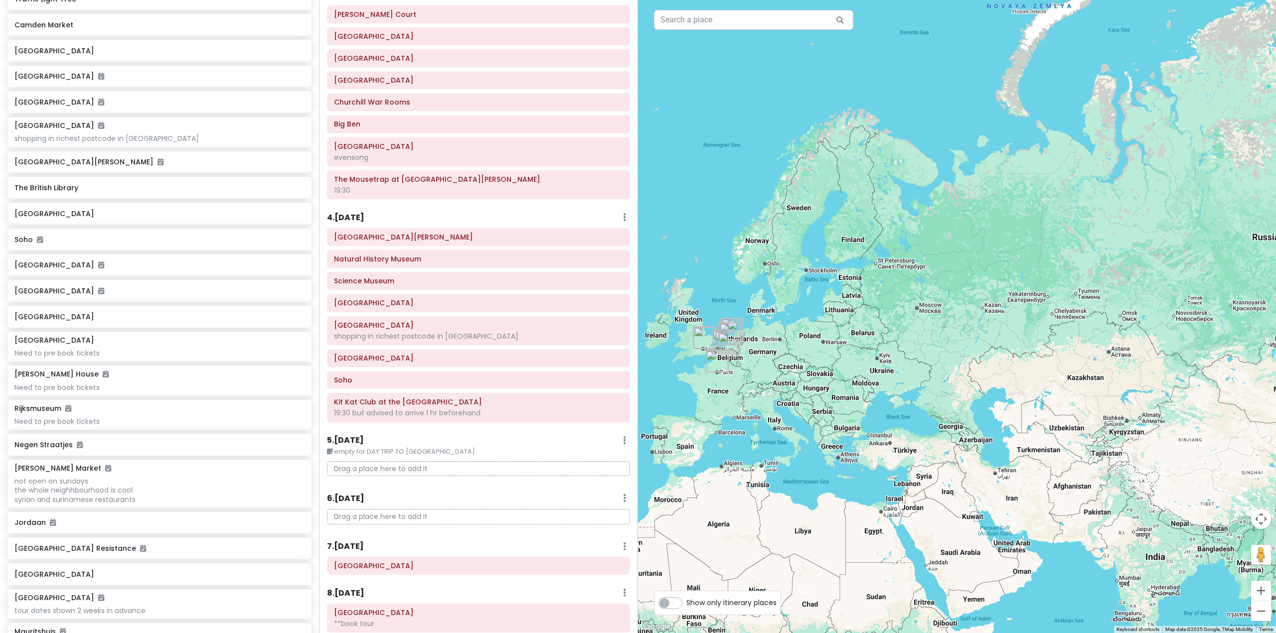
drag, startPoint x: 878, startPoint y: 437, endPoint x: 950, endPoint y: 454, distance: 74.4
click at [949, 454] on div at bounding box center [957, 316] width 638 height 633
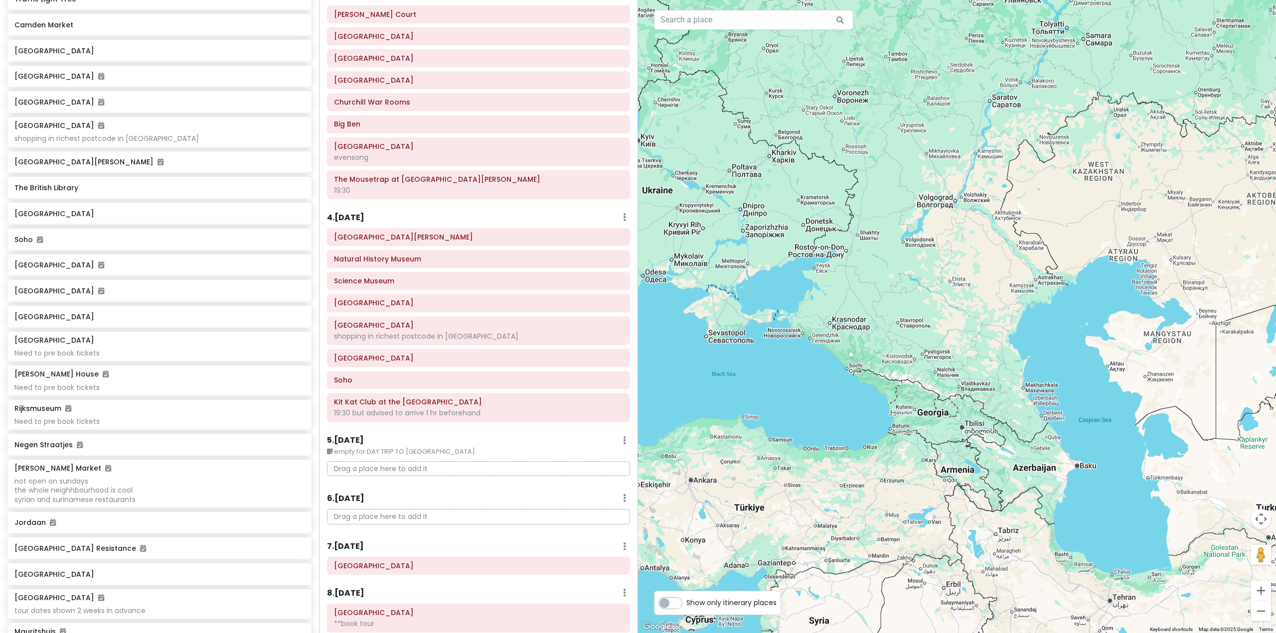
drag, startPoint x: 915, startPoint y: 433, endPoint x: 900, endPoint y: 455, distance: 26.5
click at [900, 455] on div at bounding box center [957, 316] width 638 height 633
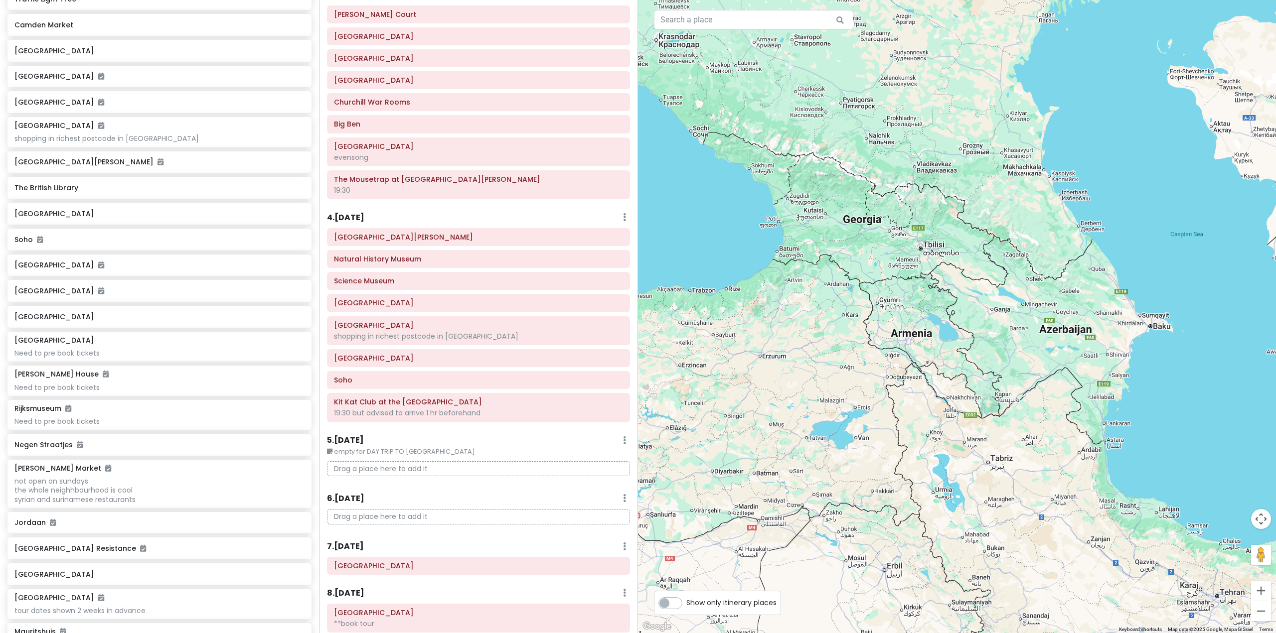
drag, startPoint x: 812, startPoint y: 422, endPoint x: 866, endPoint y: 372, distance: 74.0
click at [871, 394] on div at bounding box center [957, 316] width 638 height 633
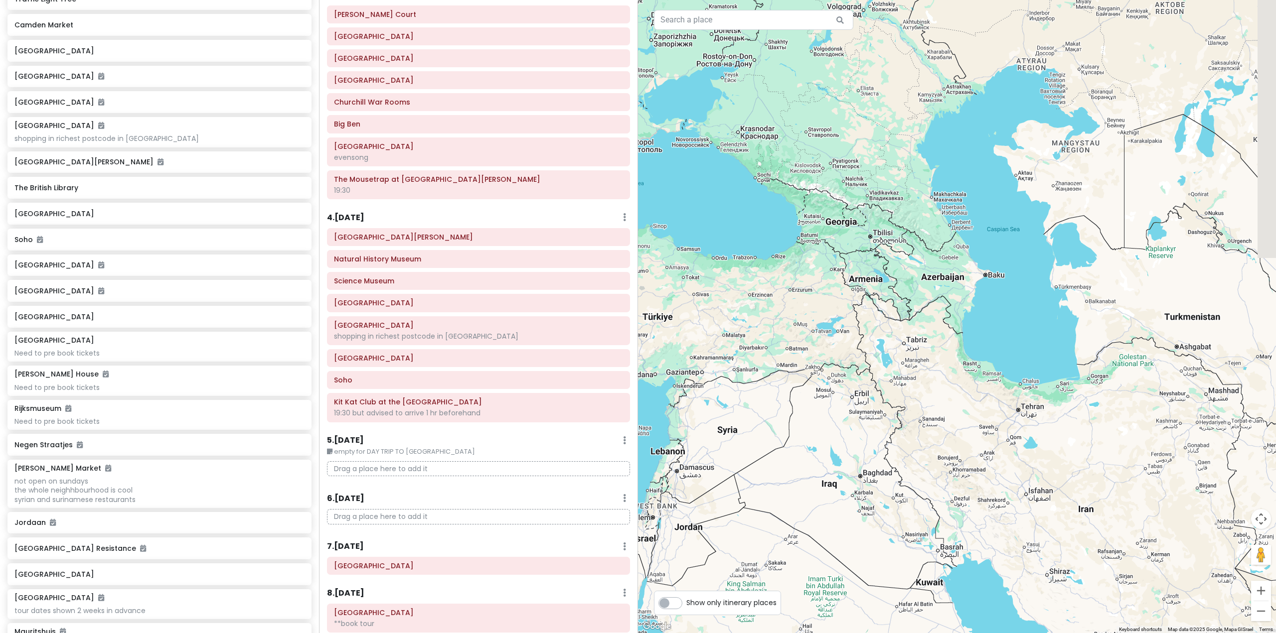
drag, startPoint x: 953, startPoint y: 464, endPoint x: 897, endPoint y: 391, distance: 92.0
click at [898, 392] on div at bounding box center [957, 316] width 638 height 633
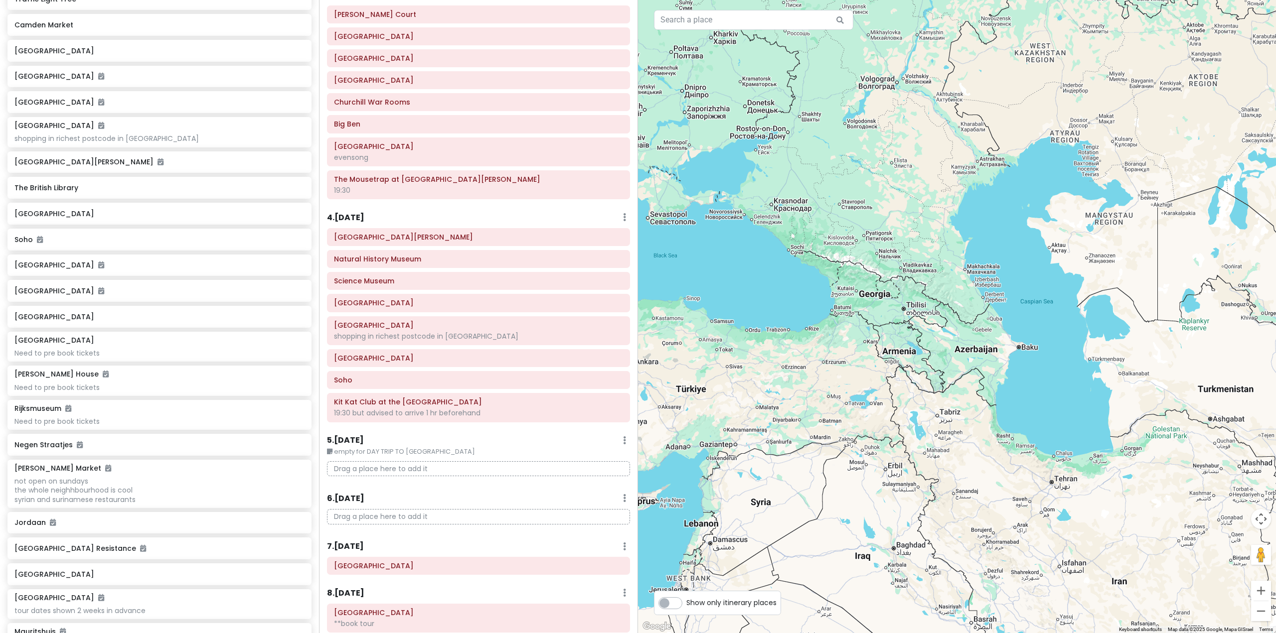
drag, startPoint x: 907, startPoint y: 393, endPoint x: 944, endPoint y: 466, distance: 81.6
click at [941, 459] on div at bounding box center [957, 316] width 638 height 633
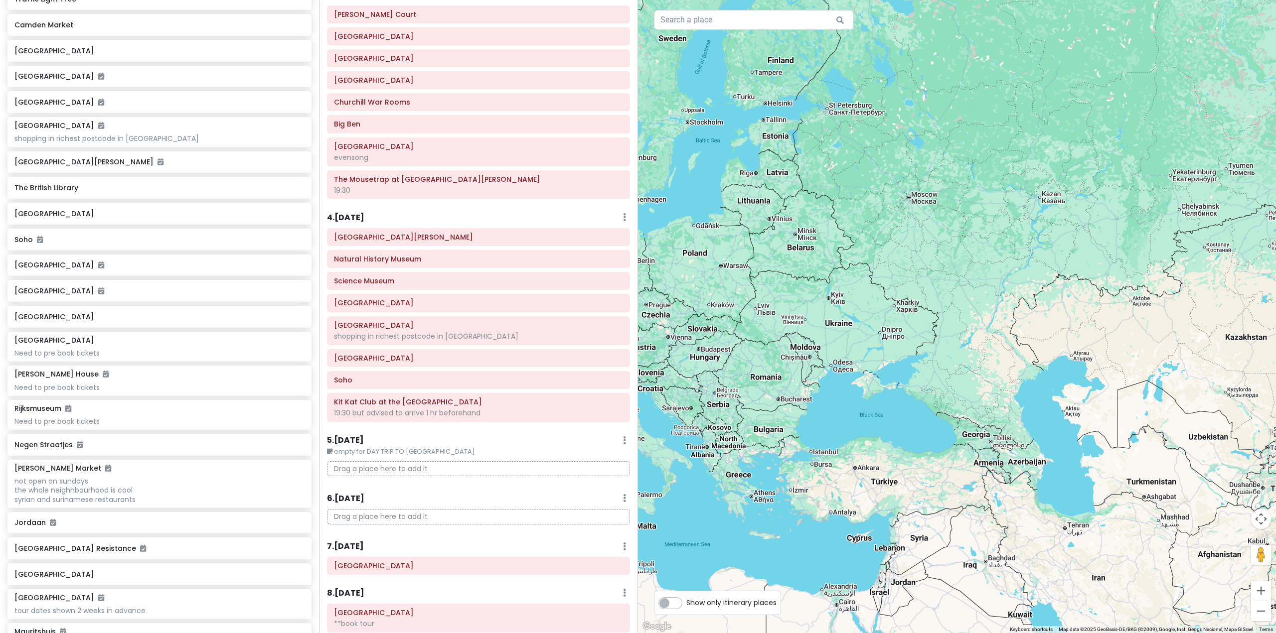
drag, startPoint x: 802, startPoint y: 476, endPoint x: 856, endPoint y: 492, distance: 56.0
click at [856, 492] on div at bounding box center [957, 316] width 638 height 633
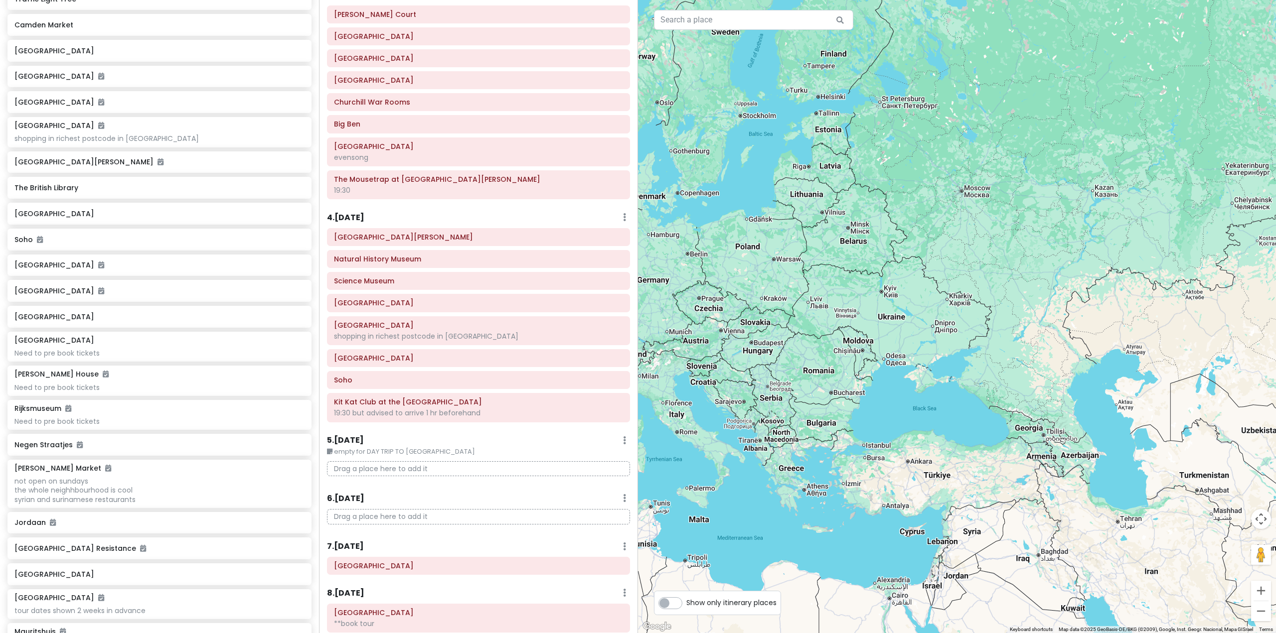
drag, startPoint x: 825, startPoint y: 493, endPoint x: 879, endPoint y: 487, distance: 54.1
click at [879, 487] on div at bounding box center [957, 316] width 638 height 633
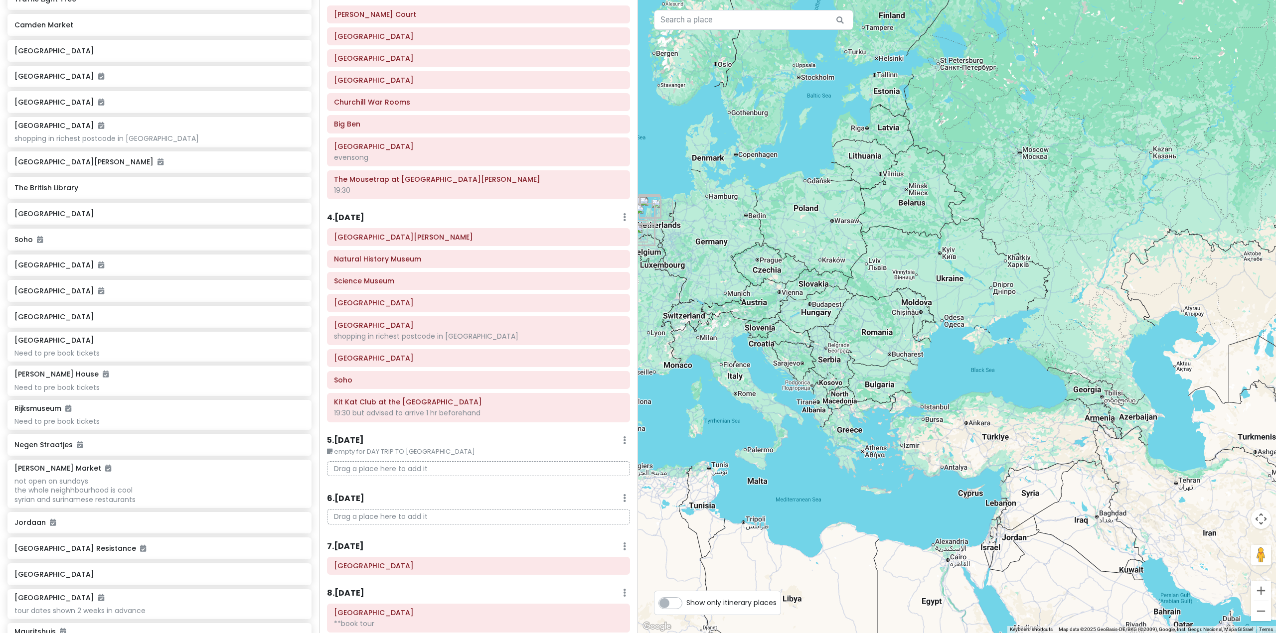
drag, startPoint x: 845, startPoint y: 490, endPoint x: 1010, endPoint y: 402, distance: 187.0
click at [1006, 402] on div at bounding box center [957, 316] width 638 height 633
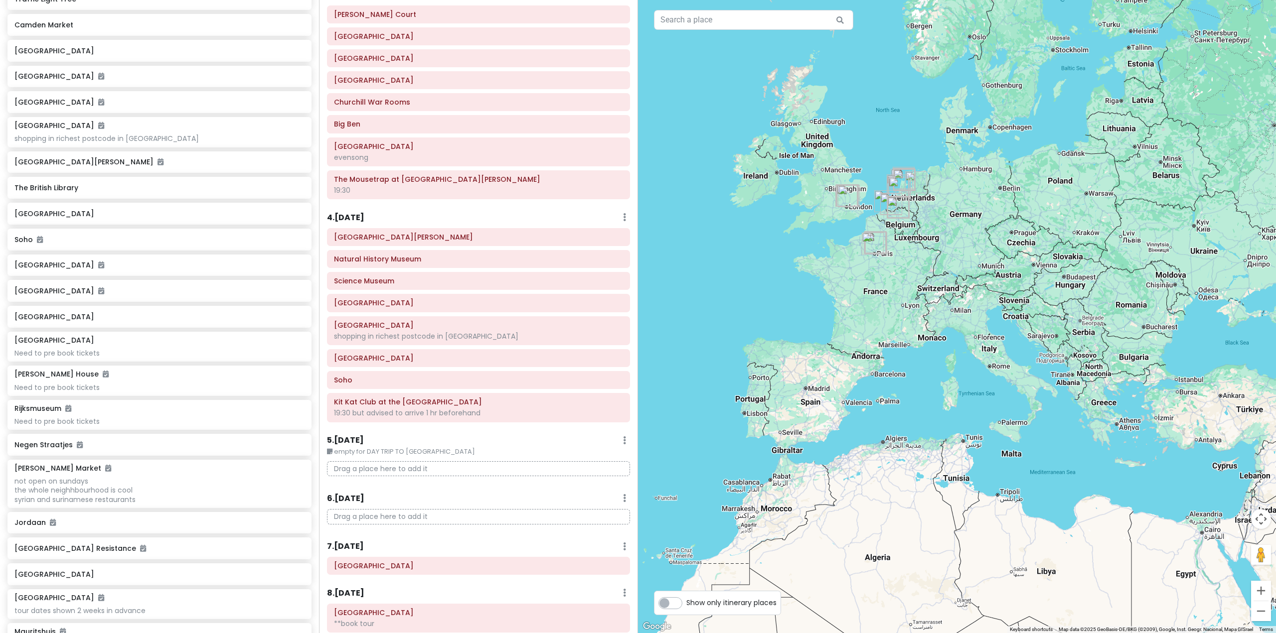
drag, startPoint x: 964, startPoint y: 411, endPoint x: 999, endPoint y: 480, distance: 77.8
click at [999, 480] on div at bounding box center [957, 316] width 638 height 633
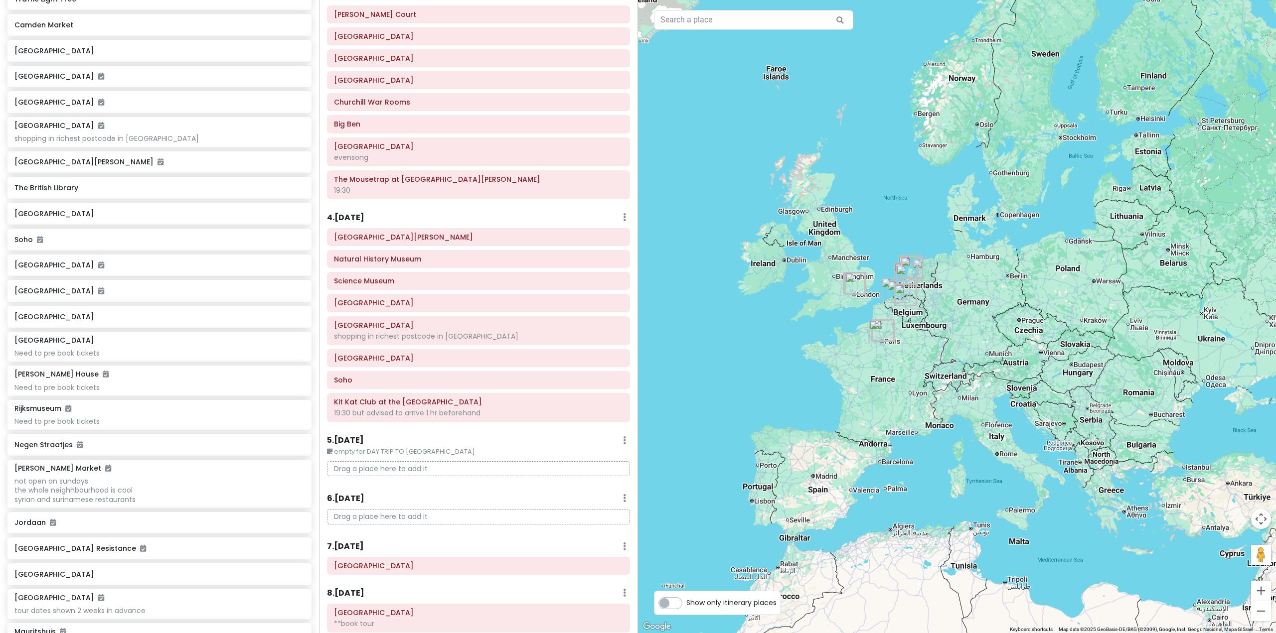
drag, startPoint x: 983, startPoint y: 402, endPoint x: 980, endPoint y: 450, distance: 47.9
click at [980, 450] on div at bounding box center [957, 316] width 638 height 633
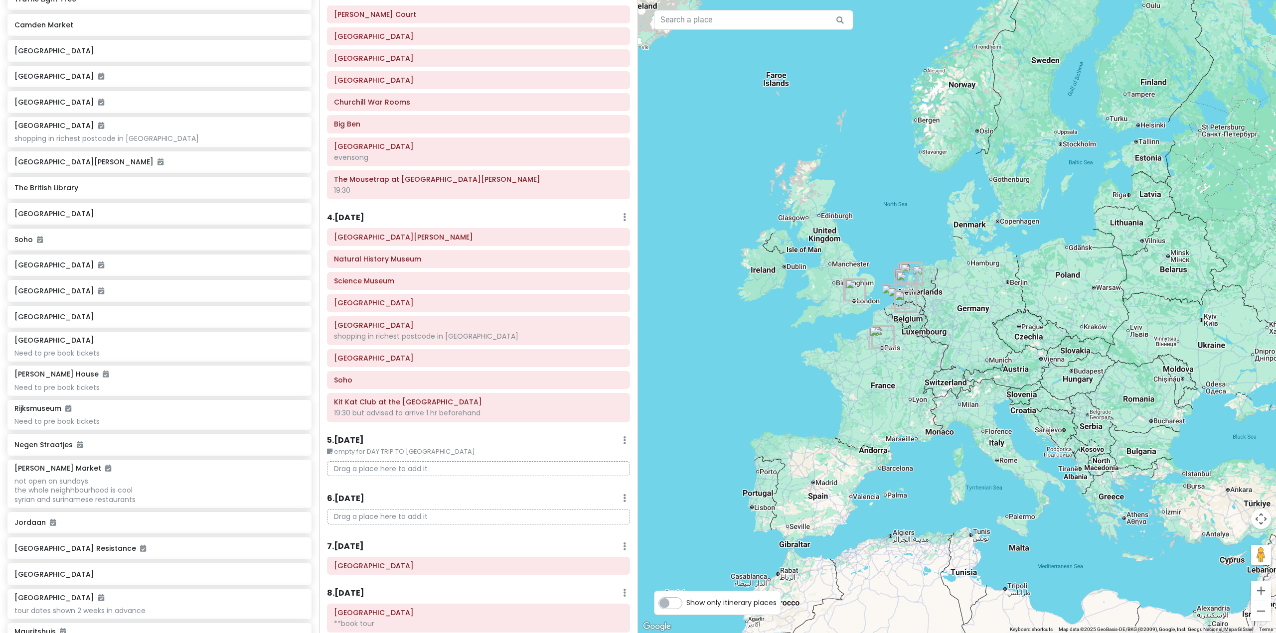
drag, startPoint x: 917, startPoint y: 459, endPoint x: 967, endPoint y: 405, distance: 73.7
click at [965, 406] on div at bounding box center [957, 316] width 638 height 633
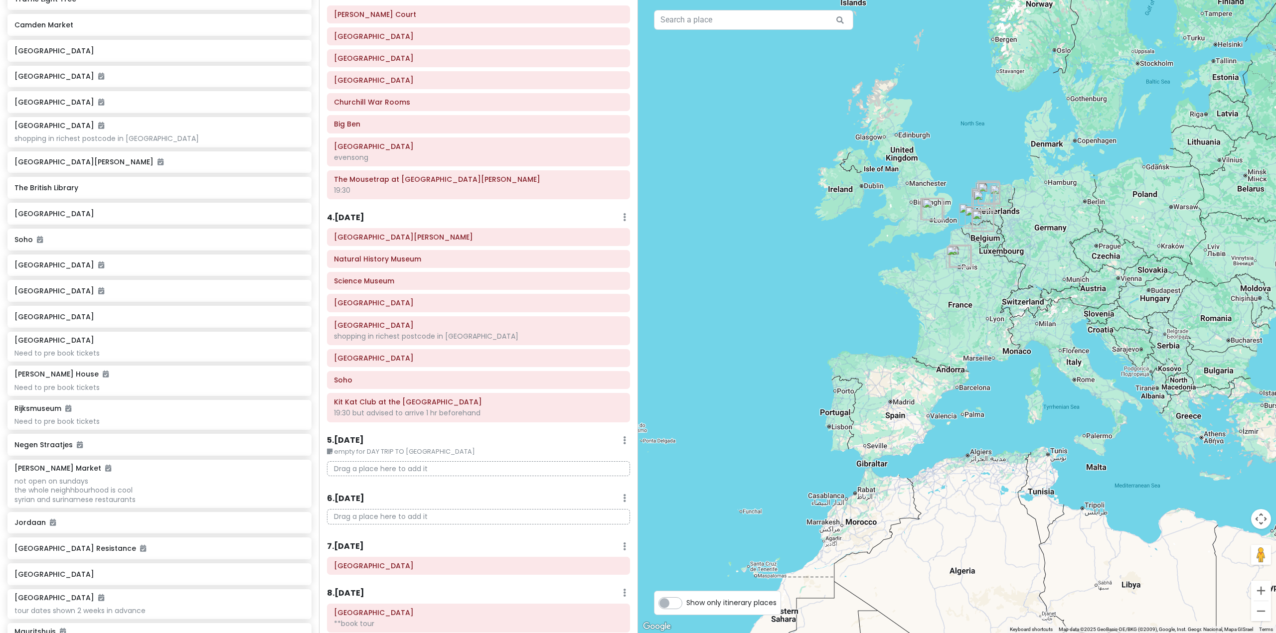
drag, startPoint x: 963, startPoint y: 518, endPoint x: 985, endPoint y: 441, distance: 80.4
click at [983, 445] on div at bounding box center [957, 316] width 638 height 633
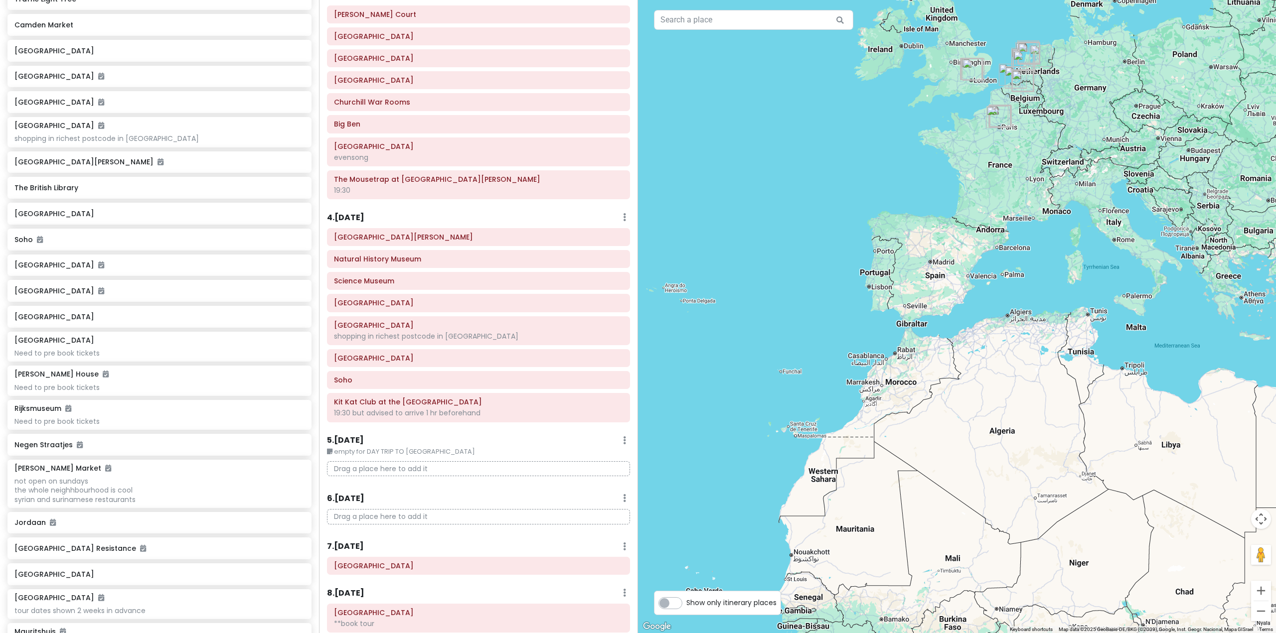
drag, startPoint x: 1045, startPoint y: 486, endPoint x: 955, endPoint y: 402, distance: 123.4
click at [964, 409] on div at bounding box center [957, 316] width 638 height 633
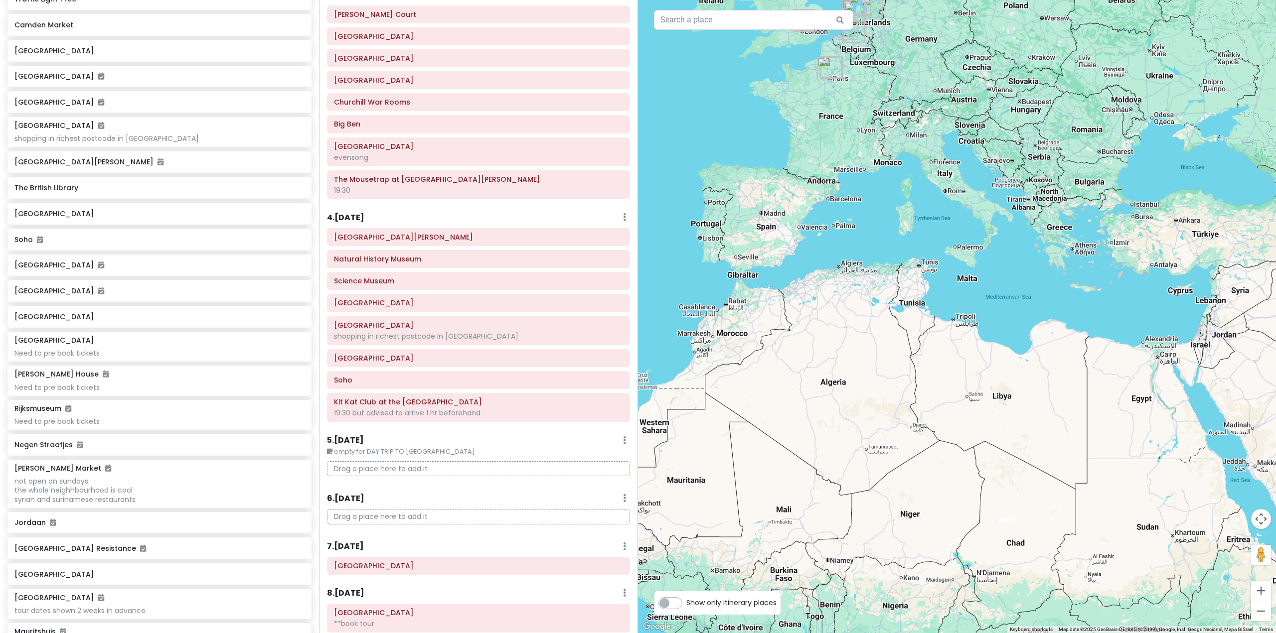
drag, startPoint x: 1012, startPoint y: 415, endPoint x: 1018, endPoint y: 544, distance: 129.7
click at [1018, 543] on div at bounding box center [957, 316] width 638 height 633
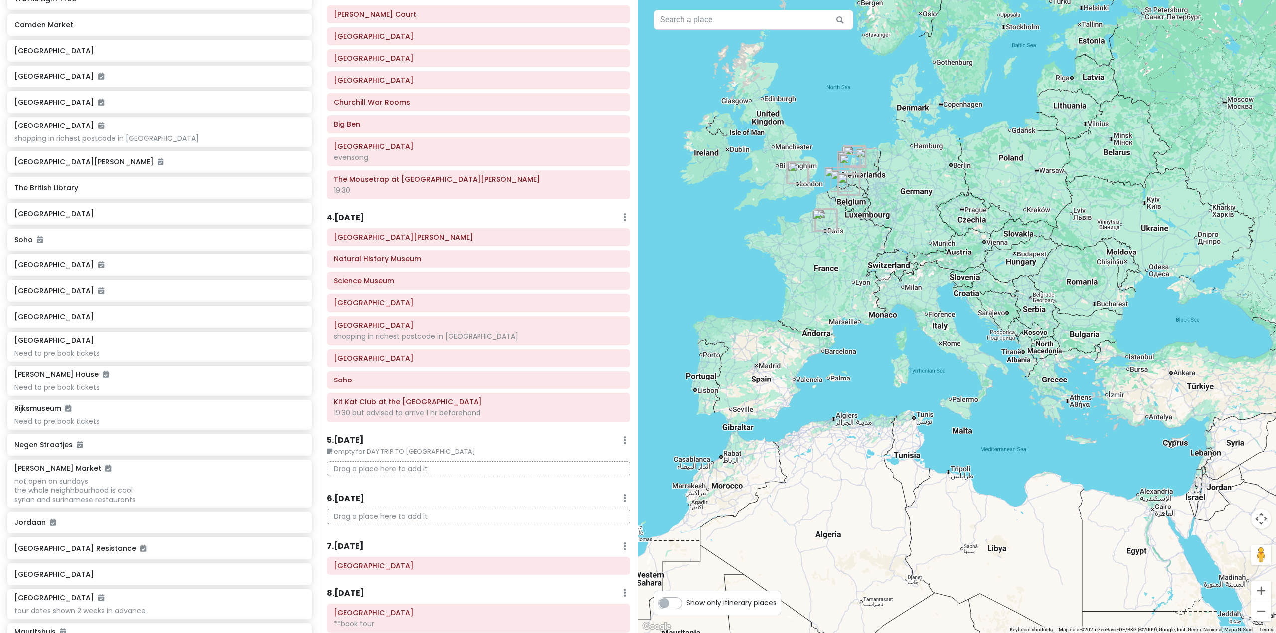
drag, startPoint x: 983, startPoint y: 405, endPoint x: 983, endPoint y: 485, distance: 79.7
click at [983, 485] on div at bounding box center [957, 316] width 638 height 633
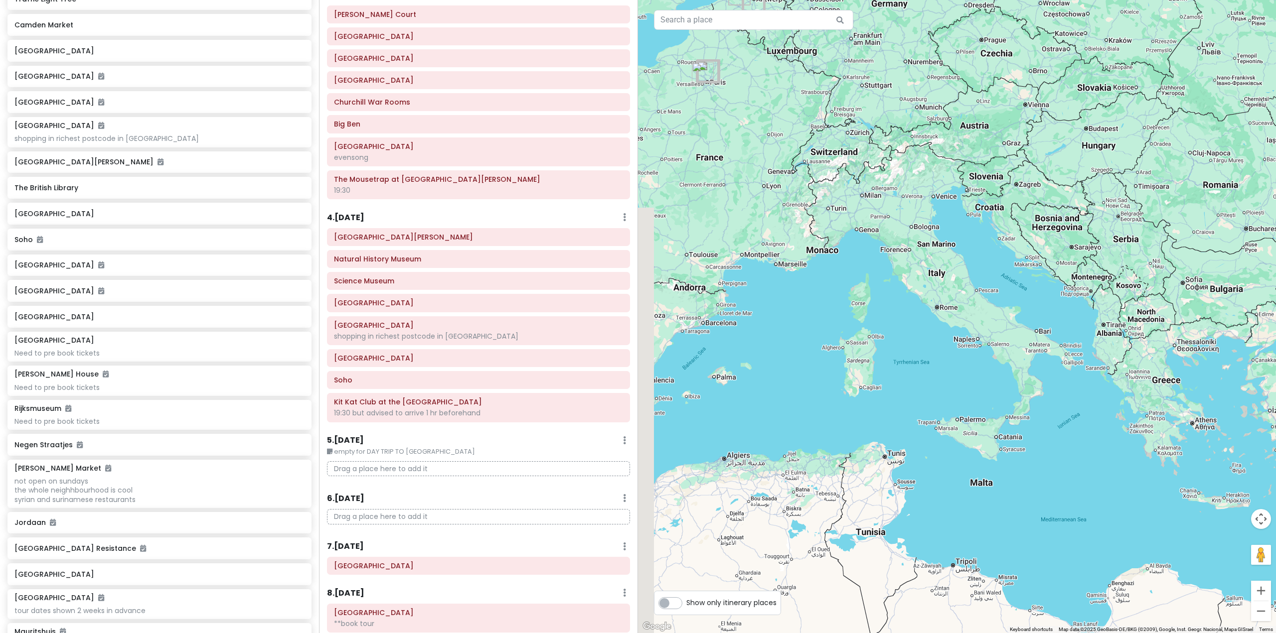
drag, startPoint x: 963, startPoint y: 477, endPoint x: 1004, endPoint y: 520, distance: 58.9
click at [1004, 520] on div at bounding box center [957, 316] width 638 height 633
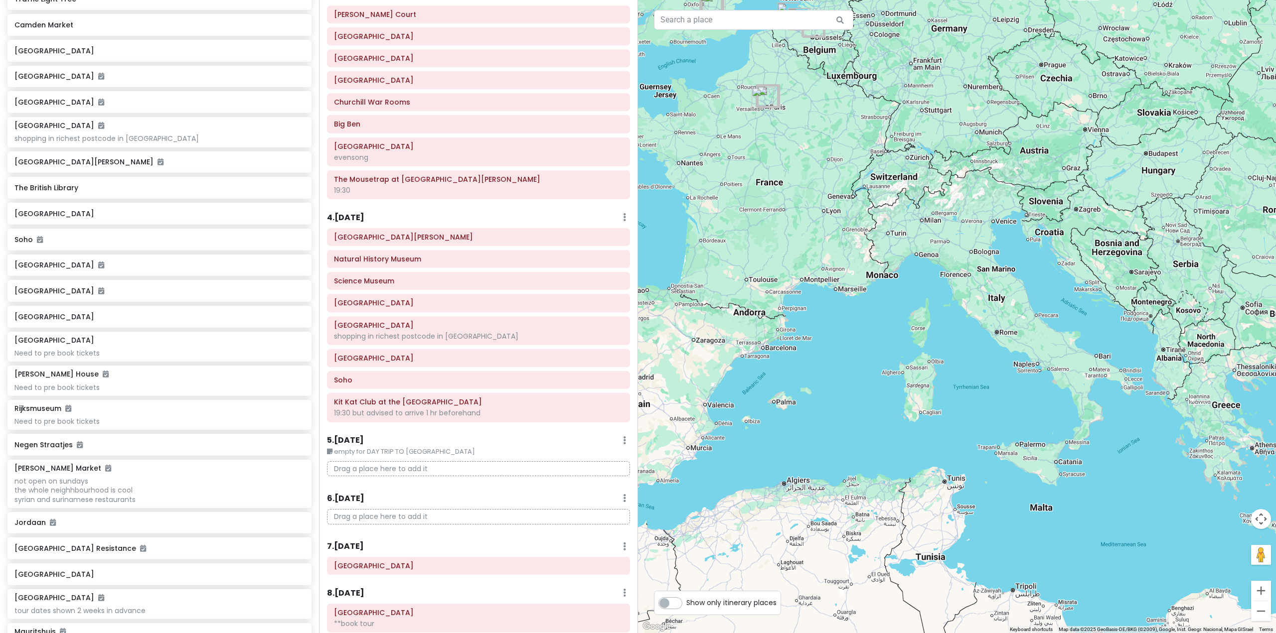
drag, startPoint x: 813, startPoint y: 394, endPoint x: 881, endPoint y: 411, distance: 69.7
click at [876, 413] on div at bounding box center [957, 316] width 638 height 633
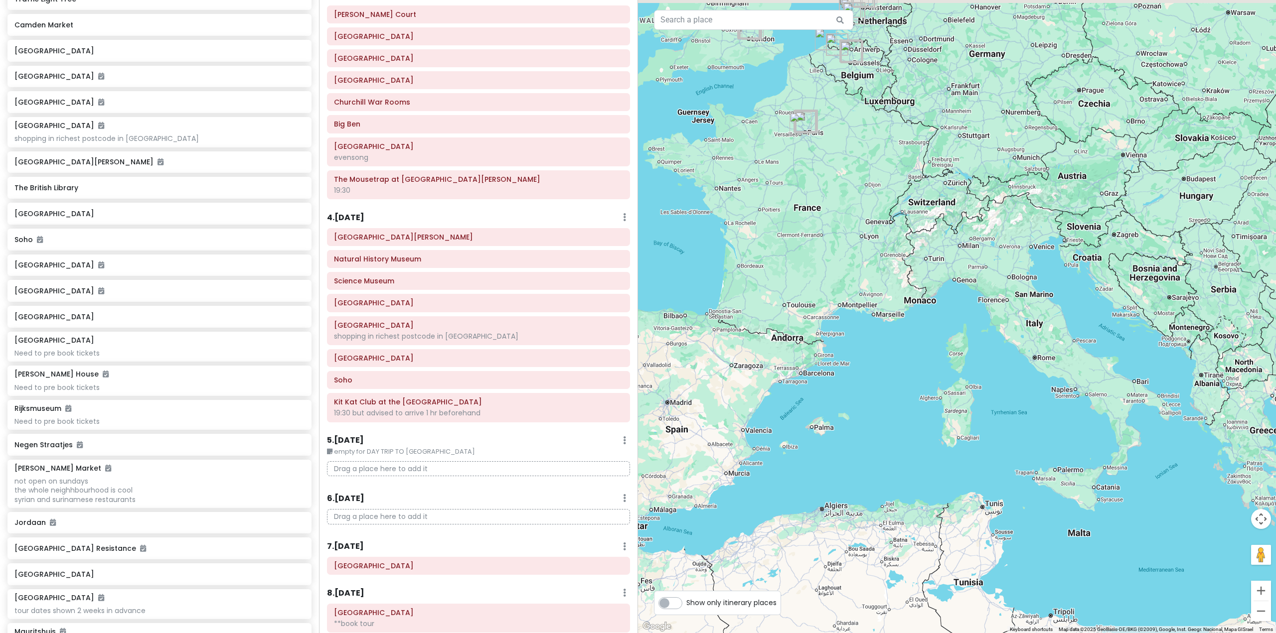
drag, startPoint x: 885, startPoint y: 426, endPoint x: 950, endPoint y: 467, distance: 76.9
click at [950, 467] on div at bounding box center [957, 316] width 638 height 633
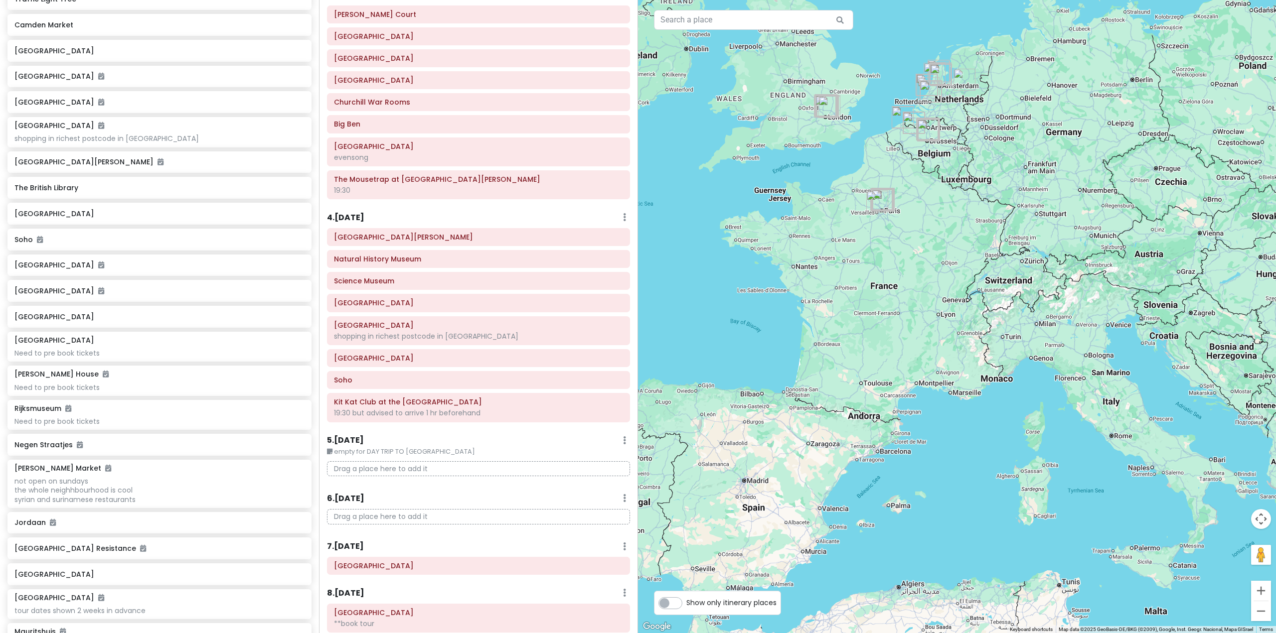
drag, startPoint x: 972, startPoint y: 396, endPoint x: 979, endPoint y: 424, distance: 28.8
click at [979, 424] on div at bounding box center [957, 316] width 638 height 633
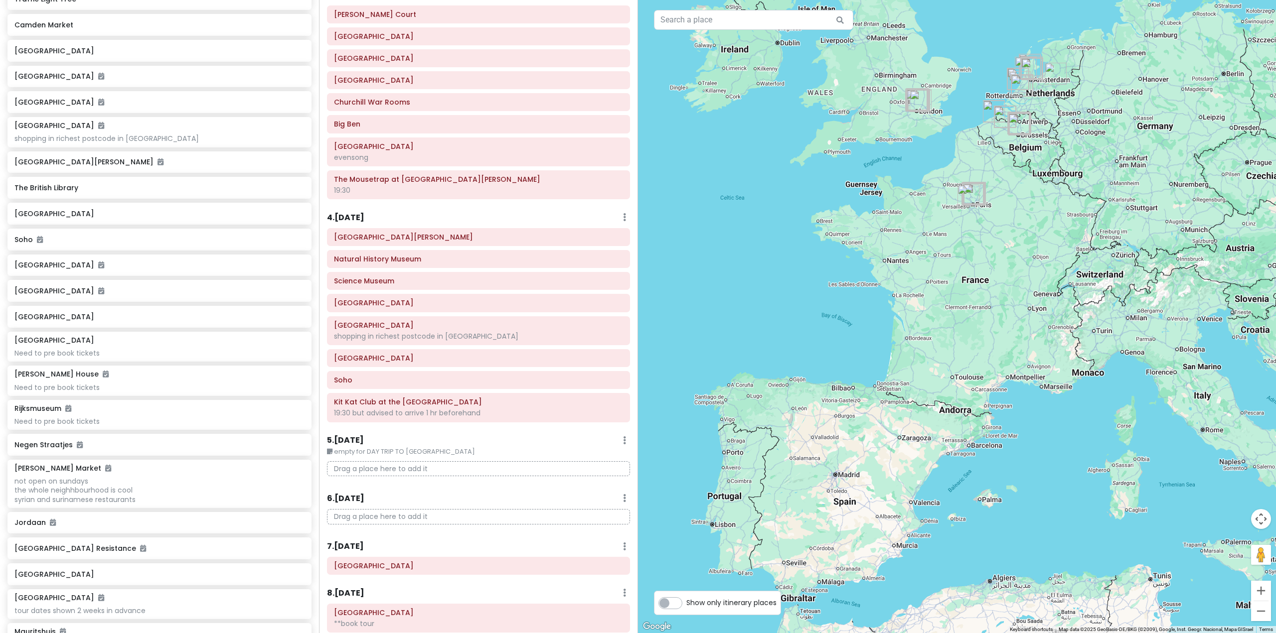
drag, startPoint x: 979, startPoint y: 453, endPoint x: 1071, endPoint y: 447, distance: 92.4
click at [1071, 447] on div at bounding box center [957, 316] width 638 height 633
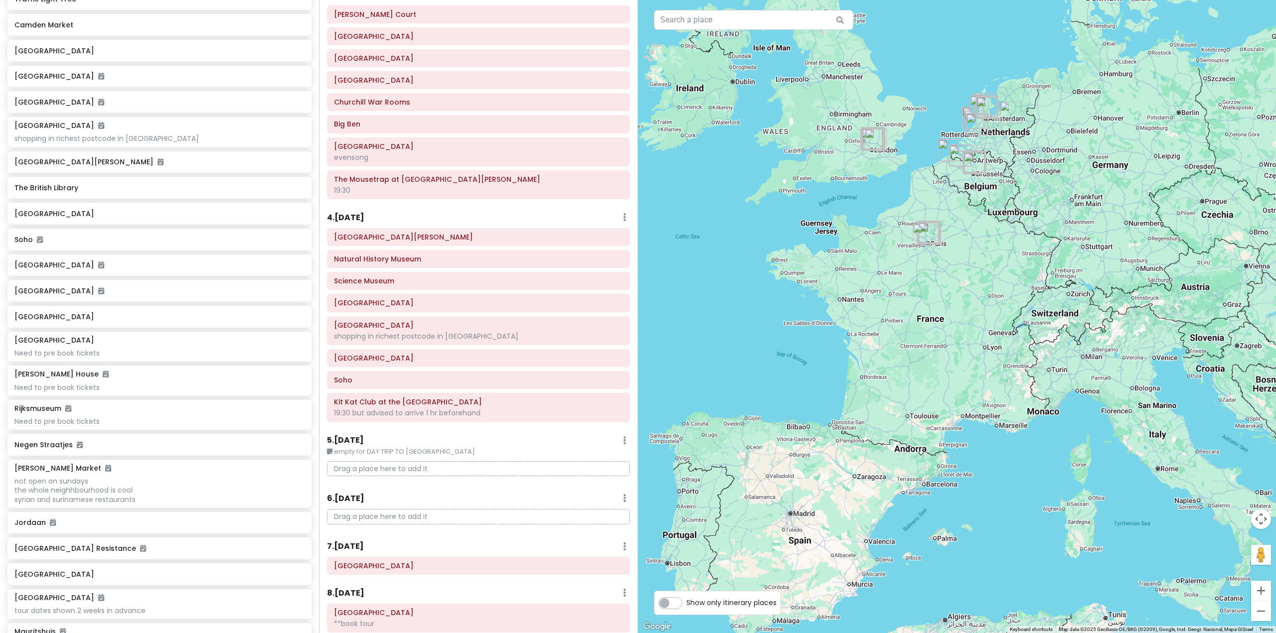
drag, startPoint x: 1078, startPoint y: 437, endPoint x: 1029, endPoint y: 473, distance: 61.7
click at [1029, 473] on div at bounding box center [957, 316] width 638 height 633
